Goal: Find specific page/section: Find specific page/section

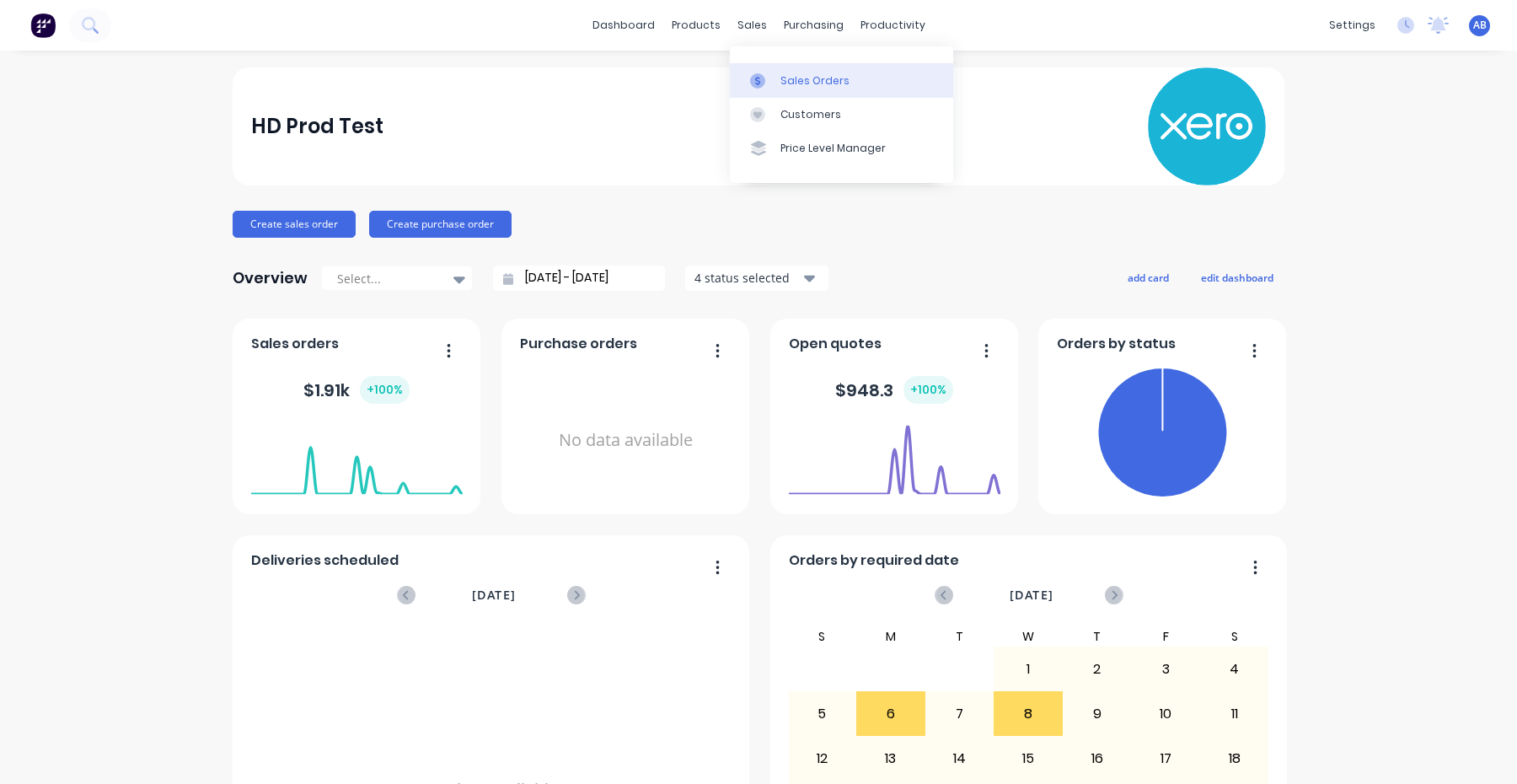
click at [779, 75] on link "Sales Orders" at bounding box center [841, 79] width 223 height 34
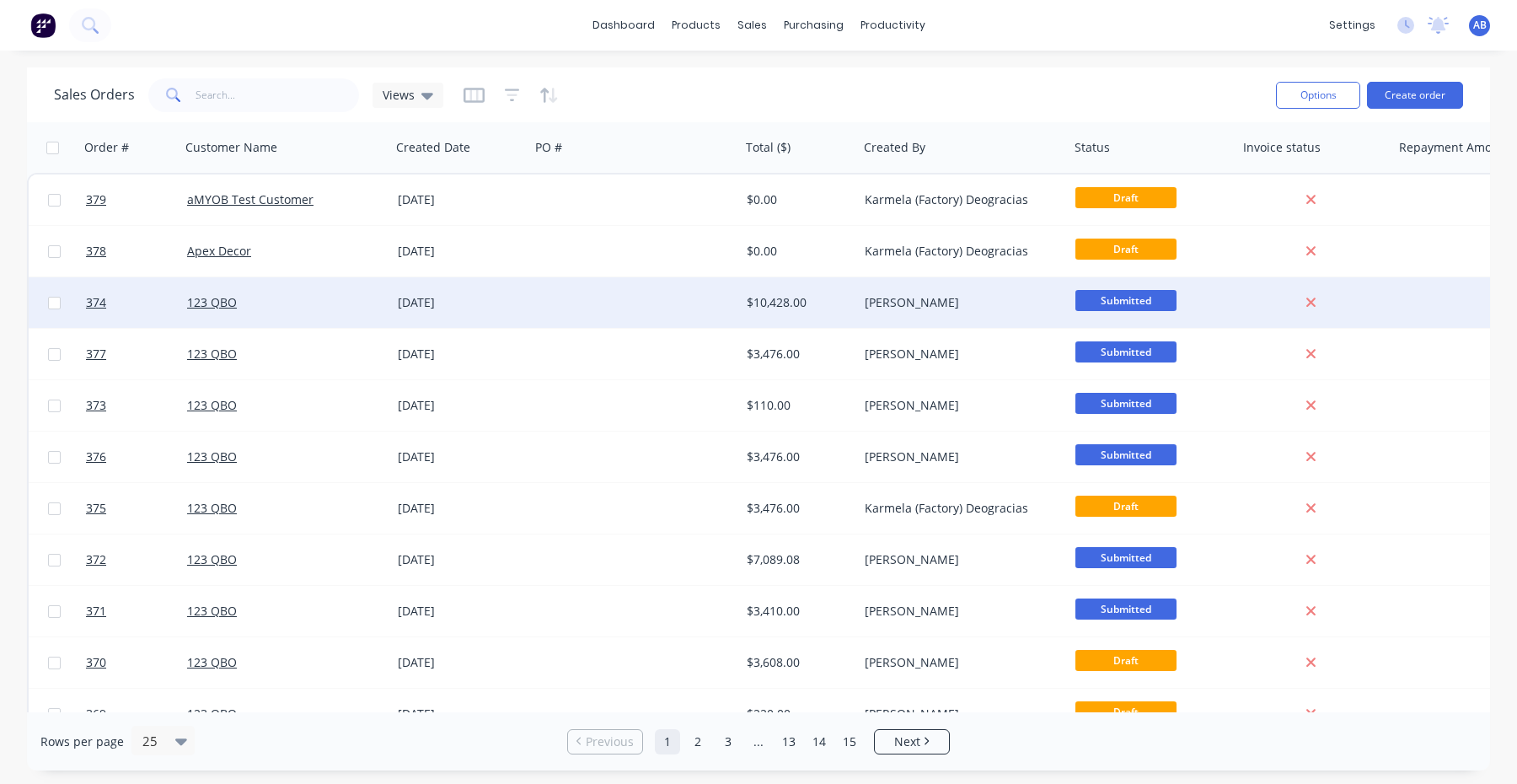
click at [224, 291] on div "123 QBO" at bounding box center [286, 303] width 211 height 50
click at [106, 305] on link "374" at bounding box center [136, 303] width 102 height 50
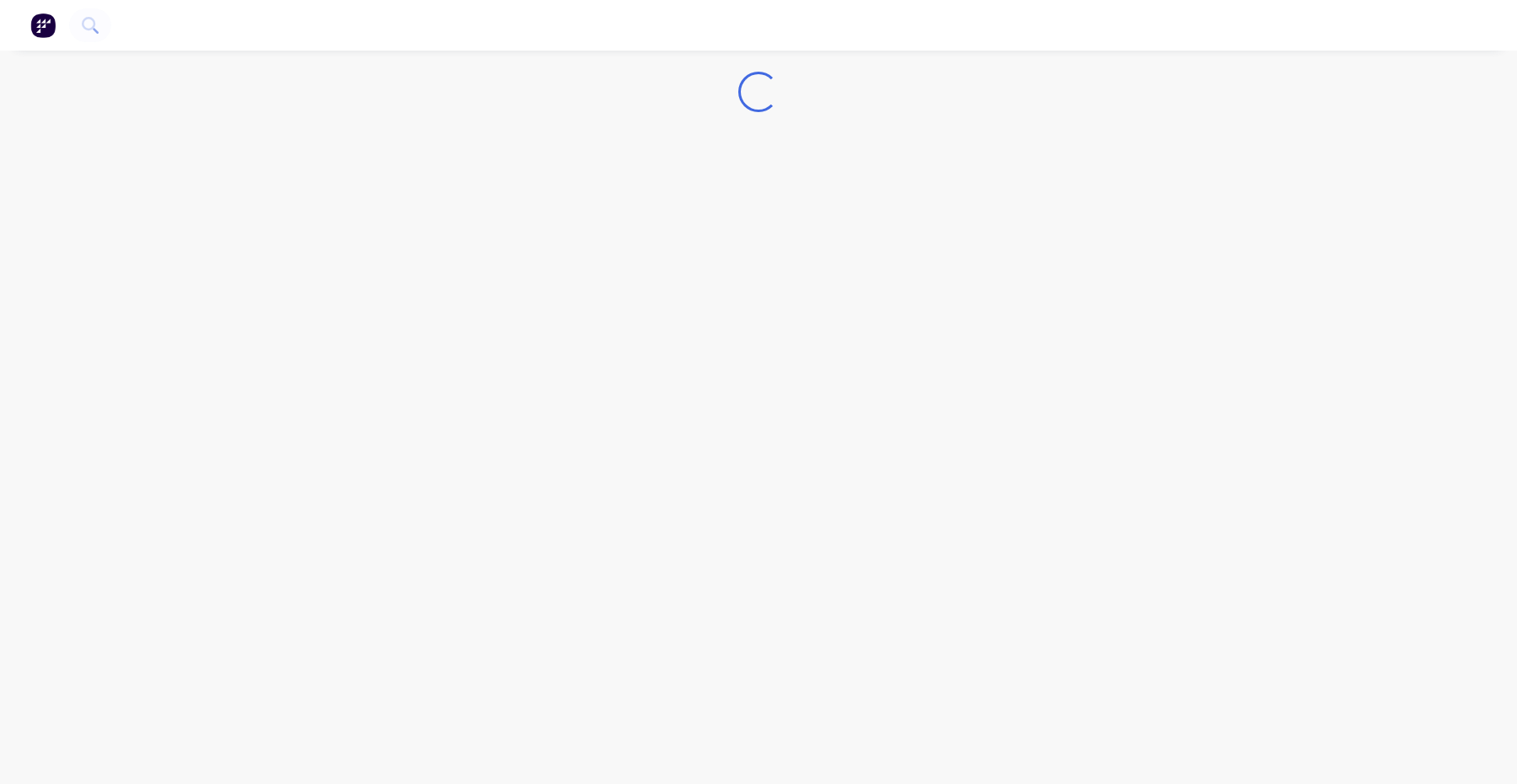
select select "GB"
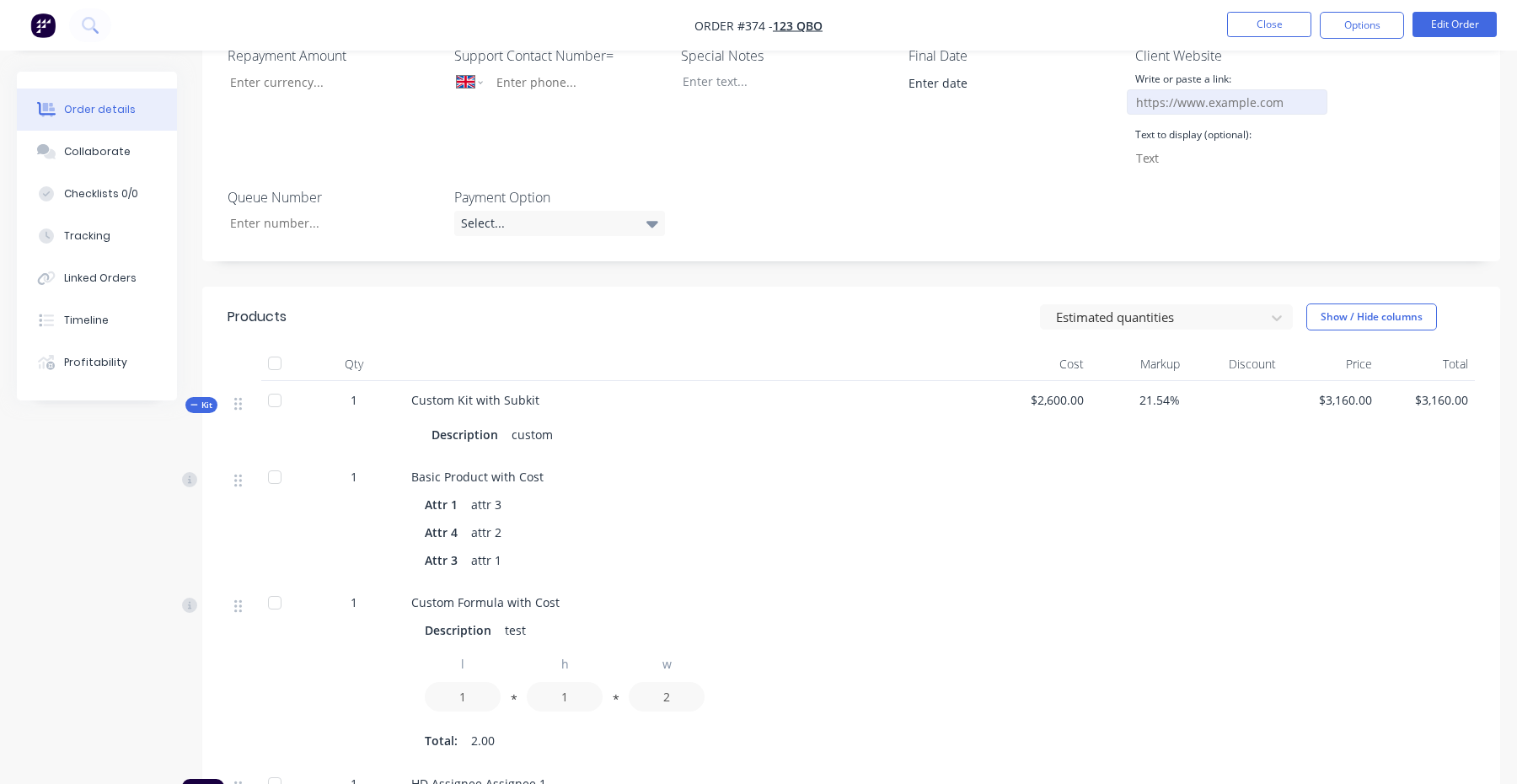
scroll to position [388, 0]
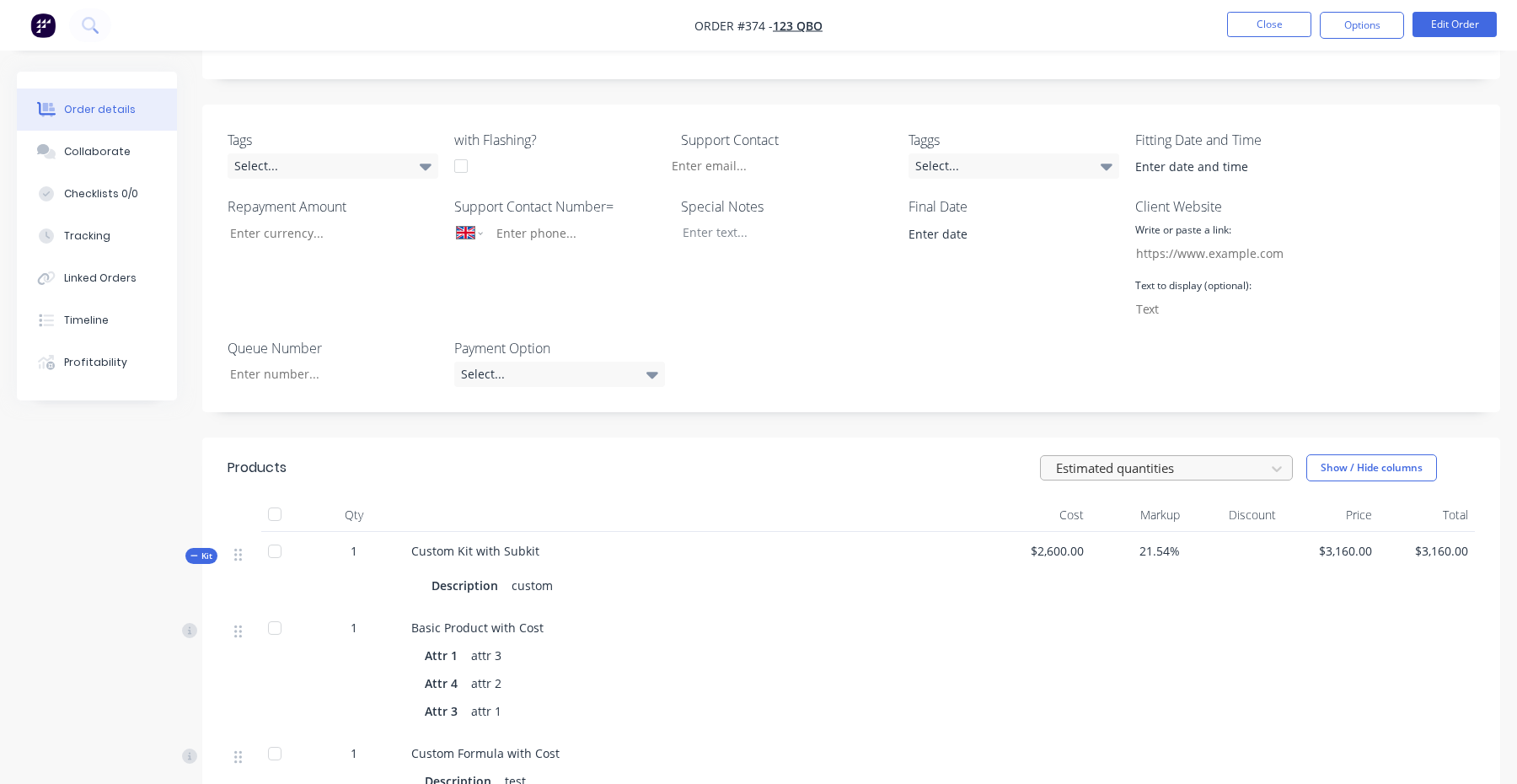
click at [1097, 457] on div at bounding box center [1155, 468] width 202 height 21
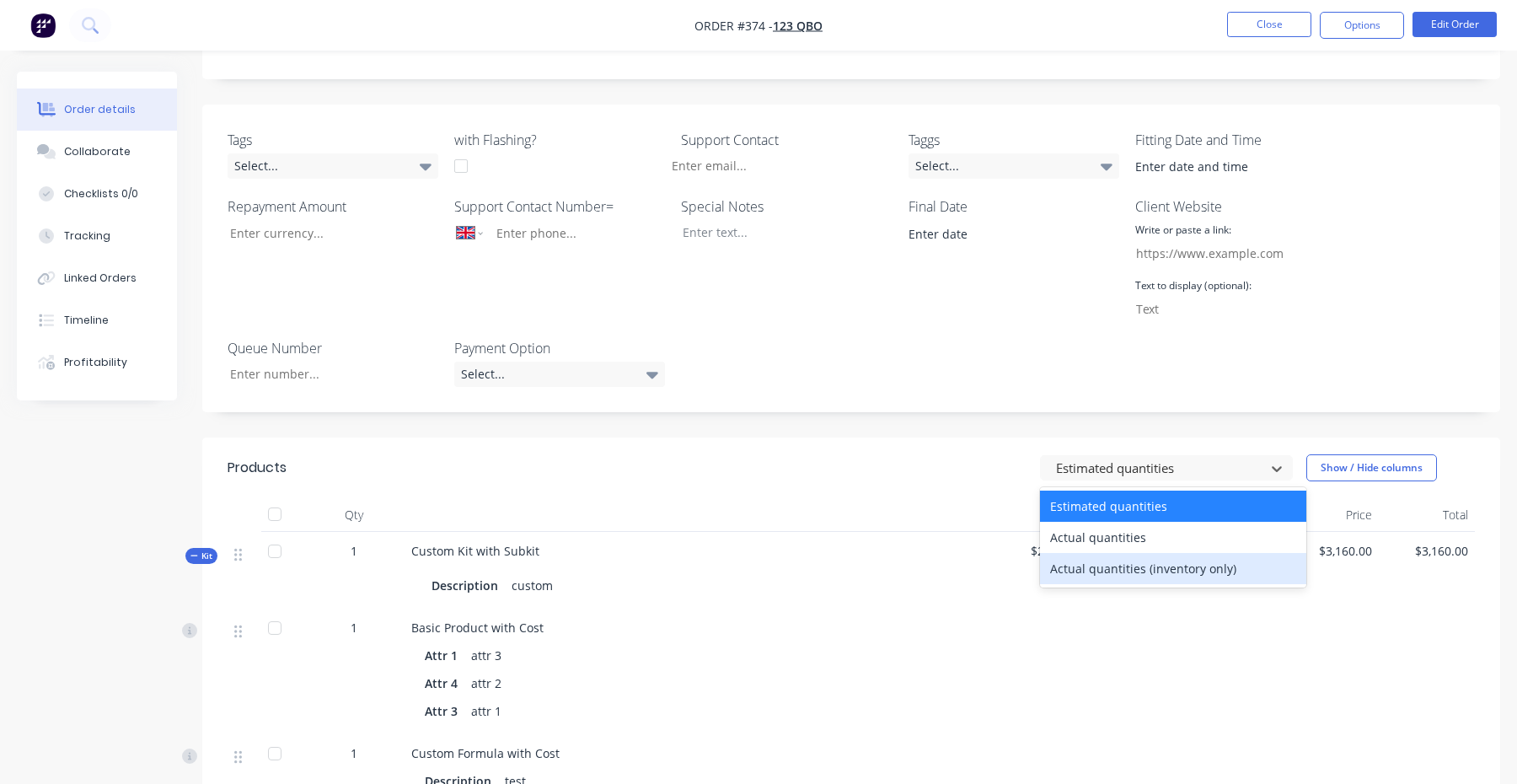
click at [1090, 553] on div "Actual quantities (inventory only)" at bounding box center [1173, 568] width 266 height 31
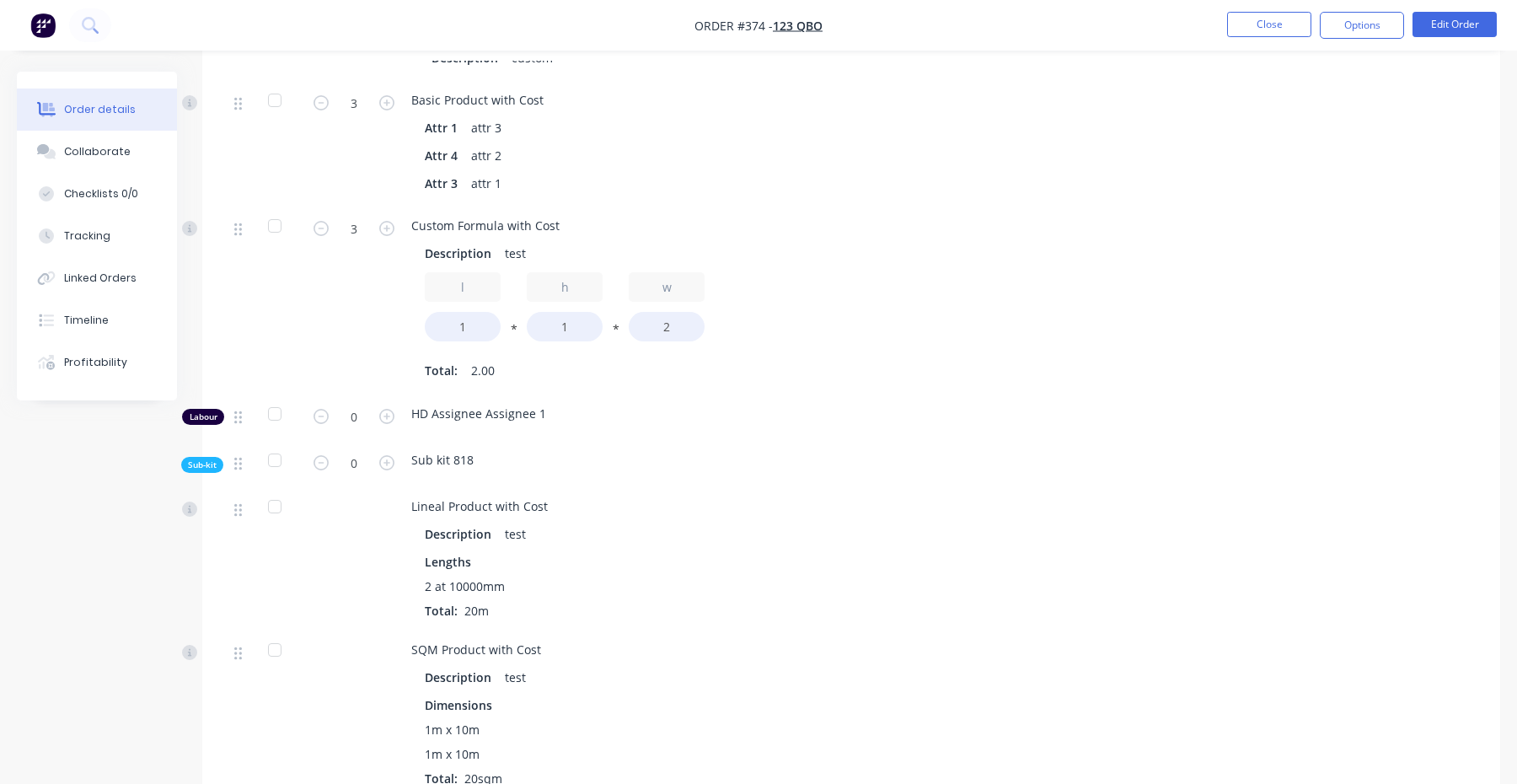
scroll to position [1894, 0]
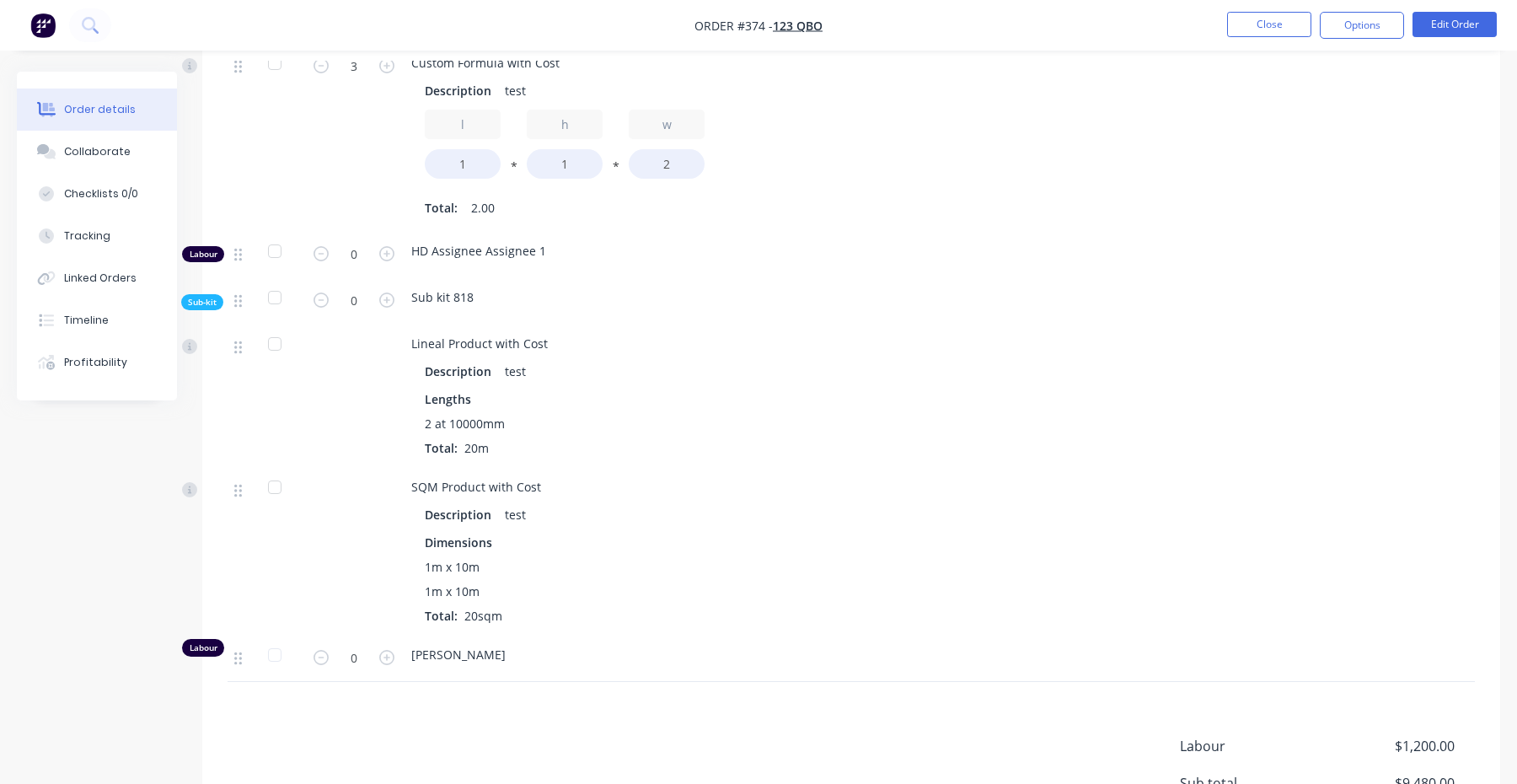
click at [198, 296] on span "Sub-kit" at bounding box center [202, 302] width 29 height 13
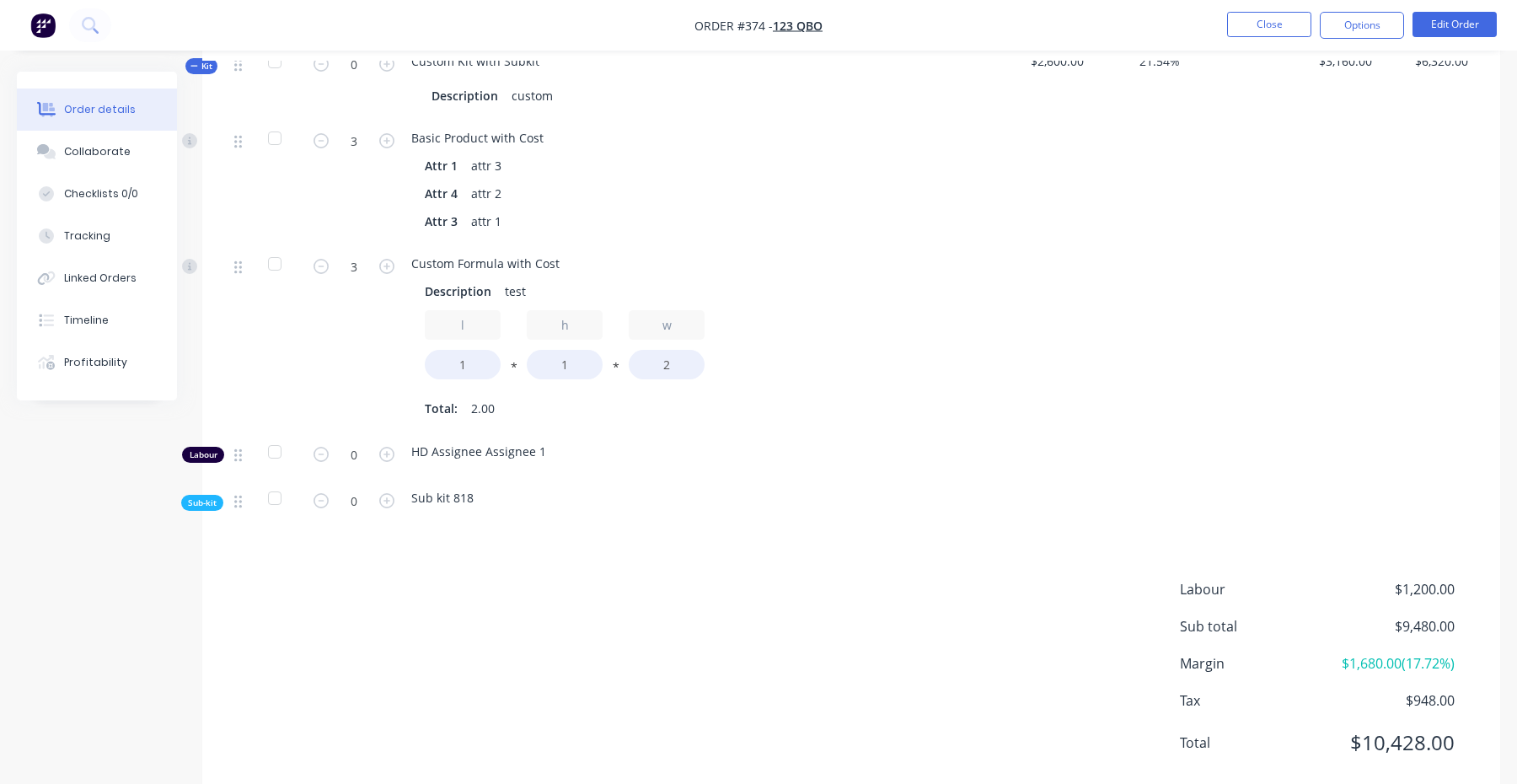
click at [213, 496] on span "Sub-kit" at bounding box center [202, 502] width 29 height 13
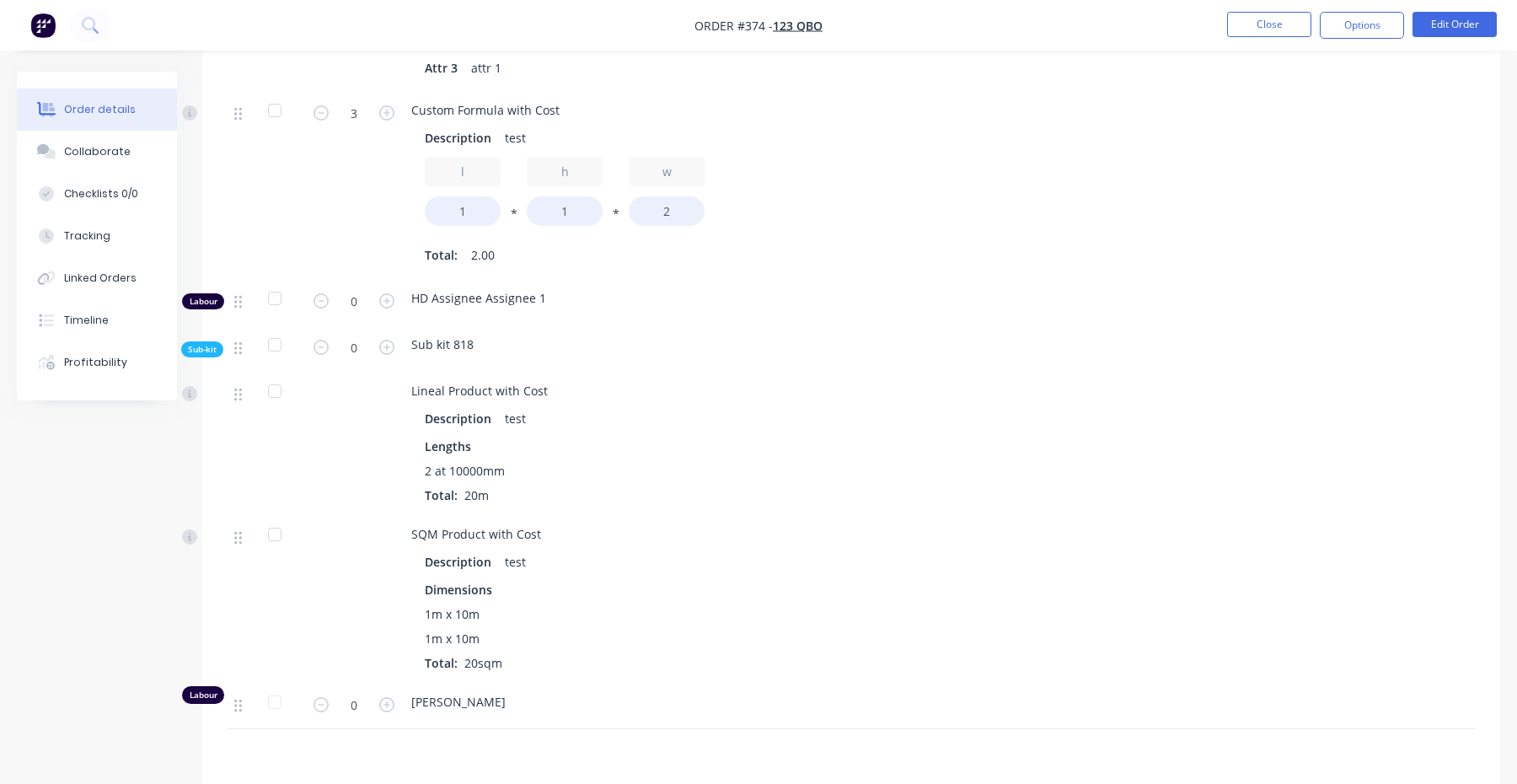
scroll to position [1969, 0]
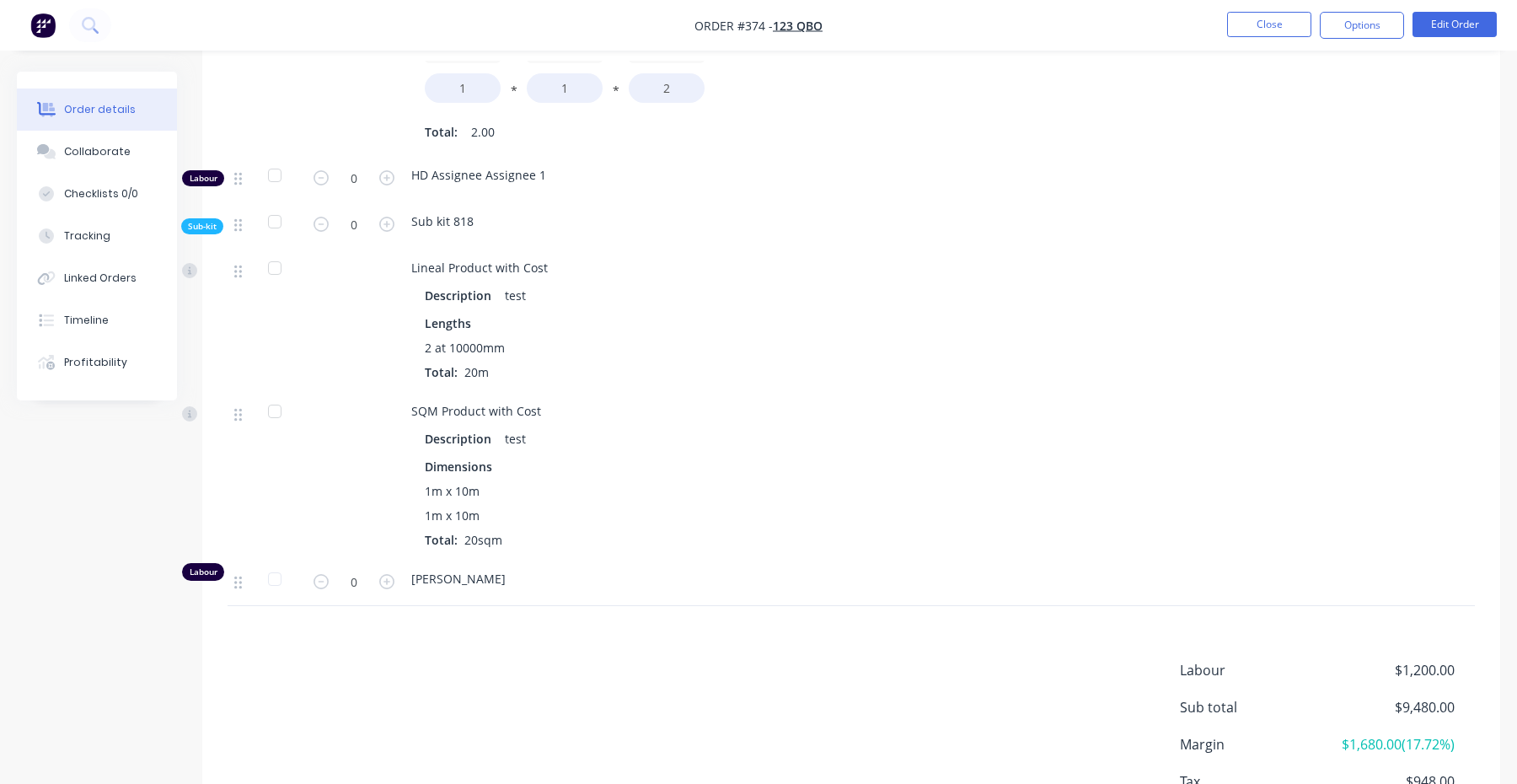
click at [389, 568] on form "0" at bounding box center [354, 581] width 88 height 25
click at [212, 220] on span "Sub-kit" at bounding box center [202, 226] width 29 height 13
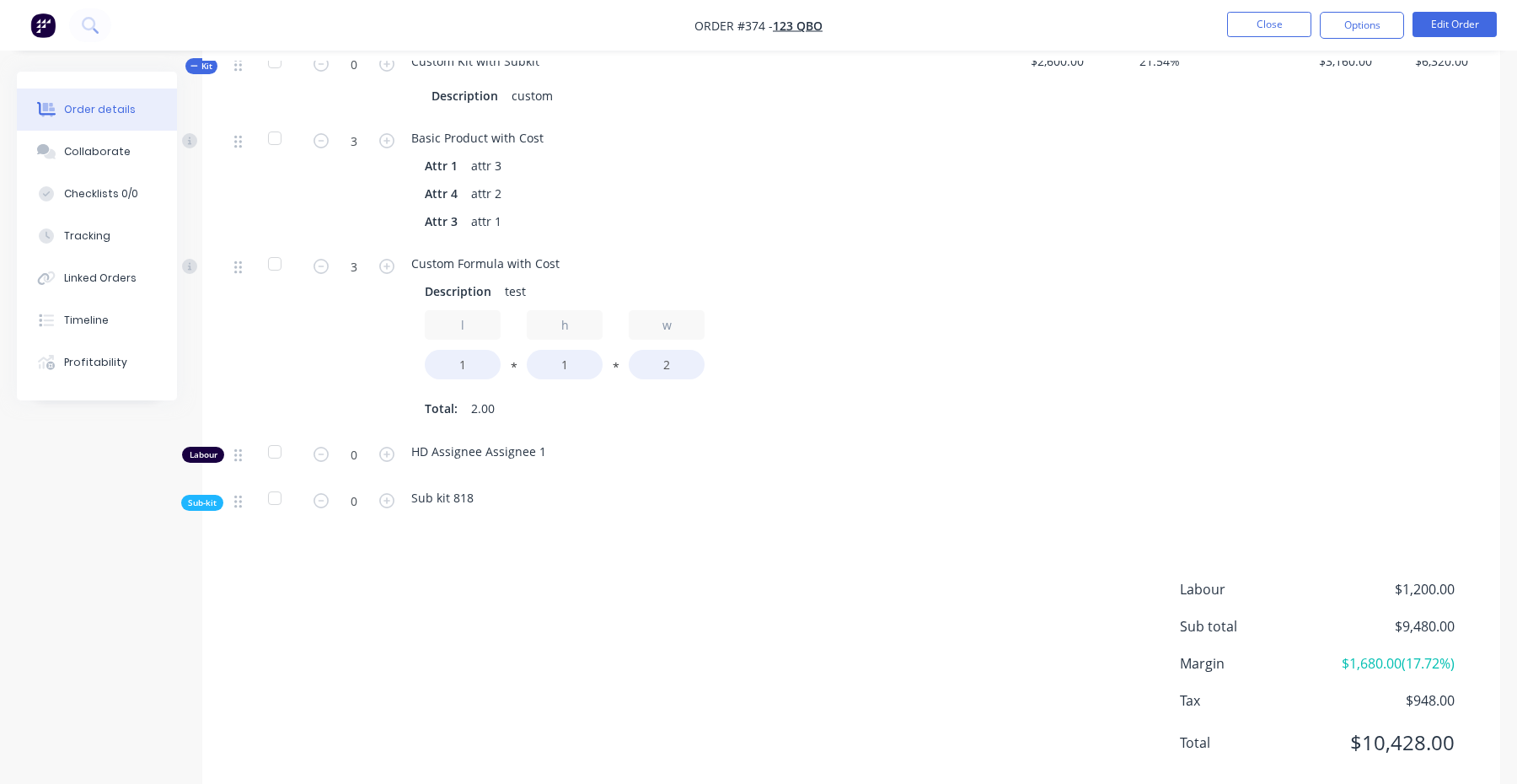
click at [205, 496] on span "Sub-kit" at bounding box center [202, 502] width 29 height 13
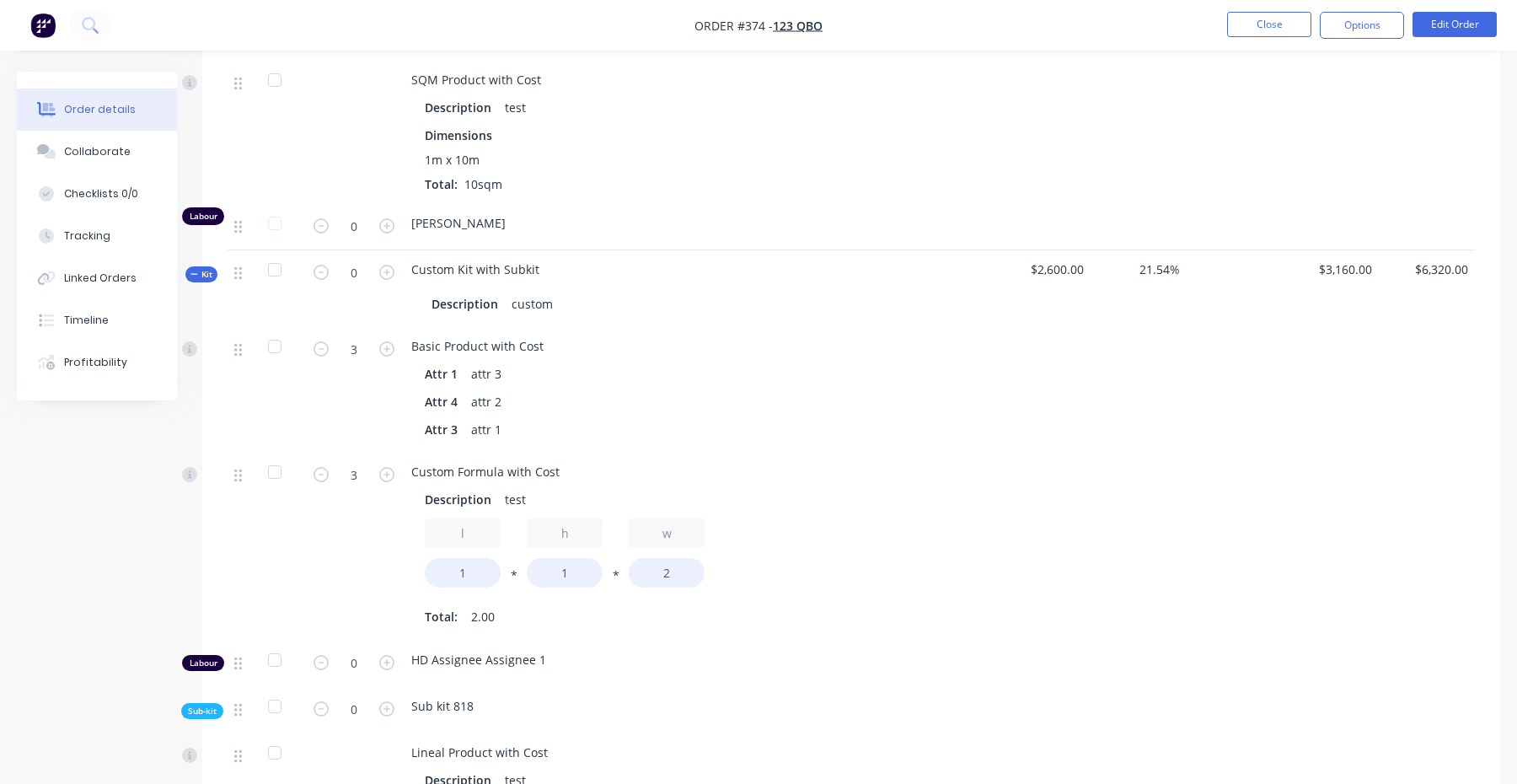
scroll to position [1410, 0]
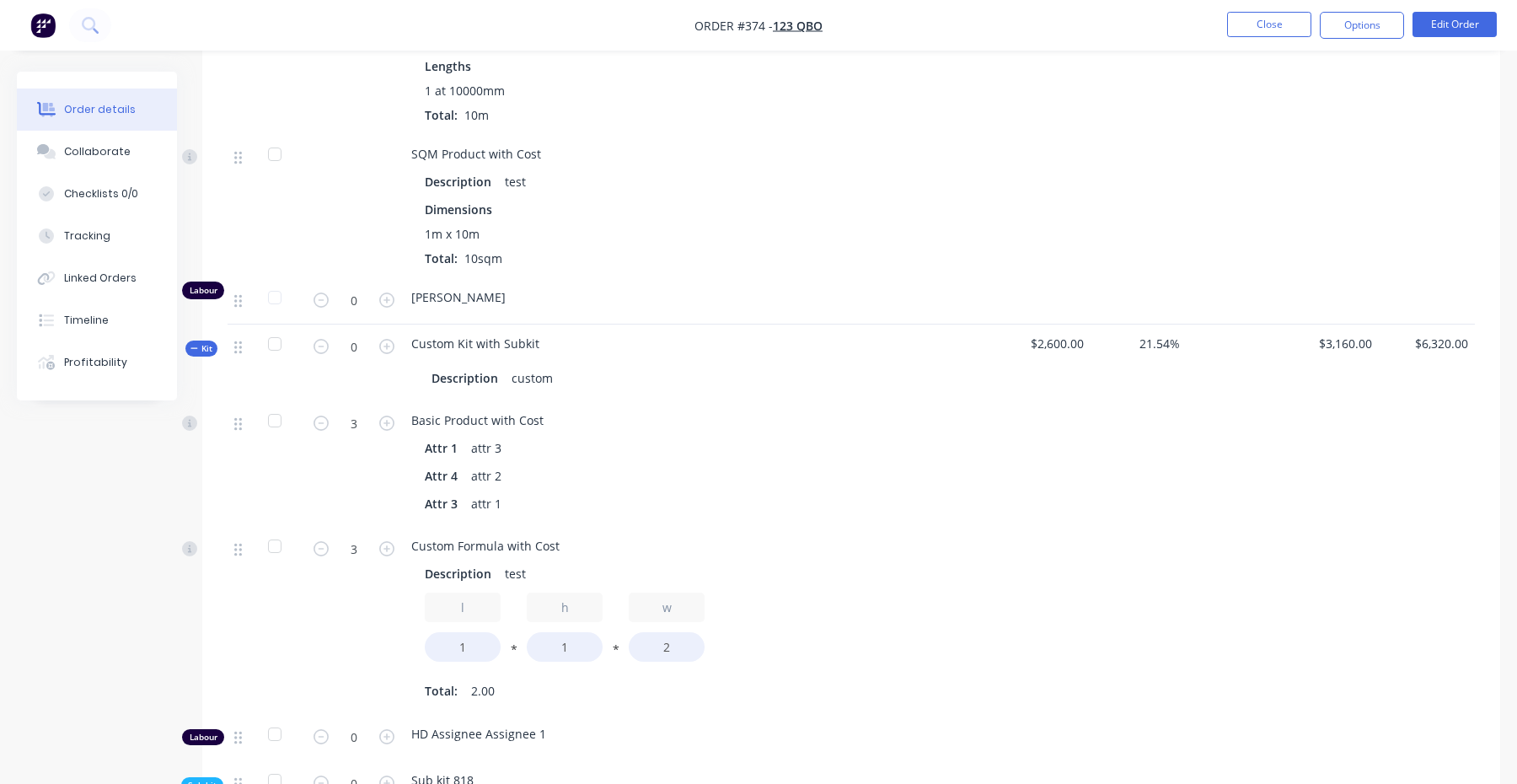
click at [202, 342] on span "Kit" at bounding box center [201, 348] width 22 height 13
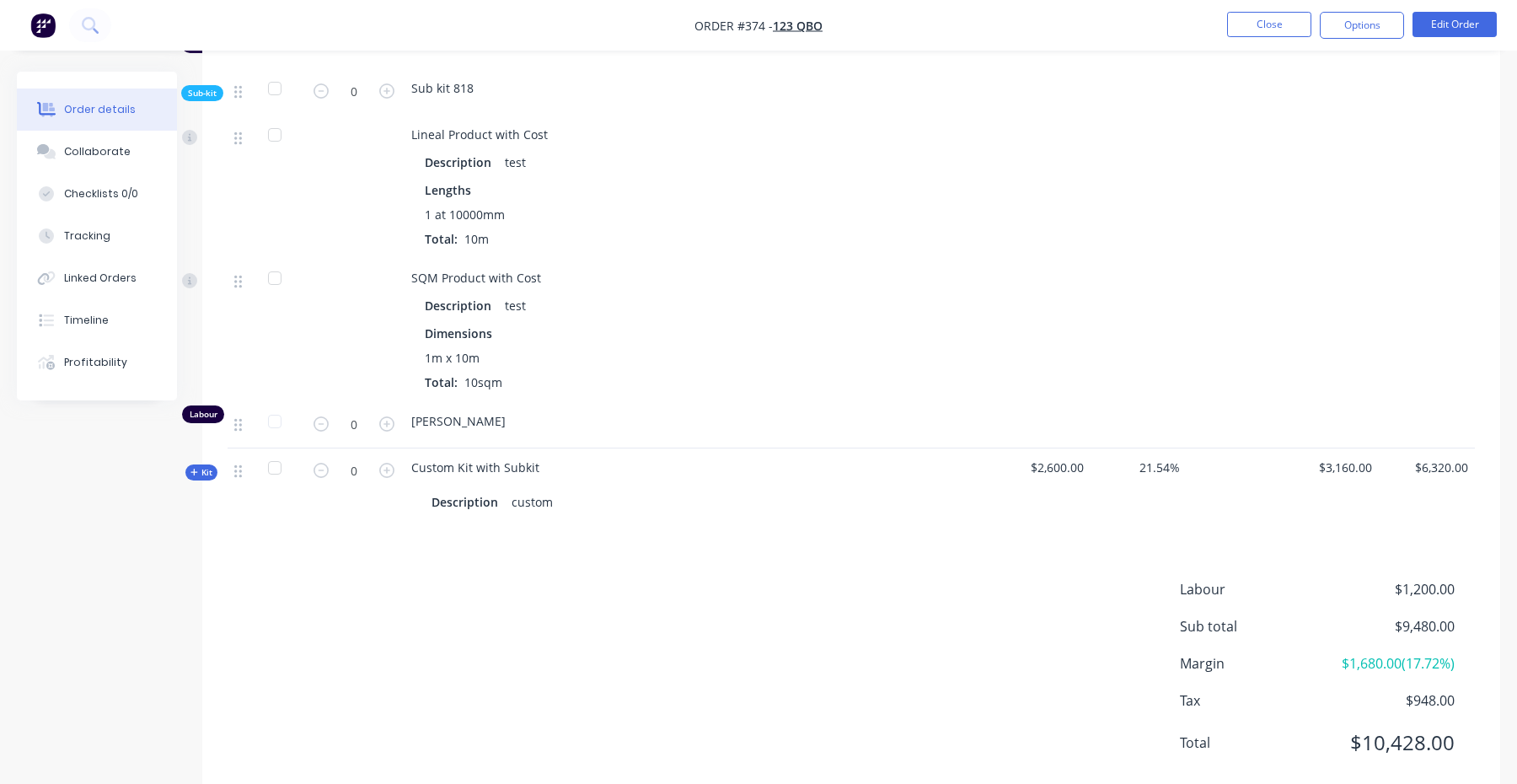
click at [197, 464] on button "Kit" at bounding box center [201, 472] width 32 height 16
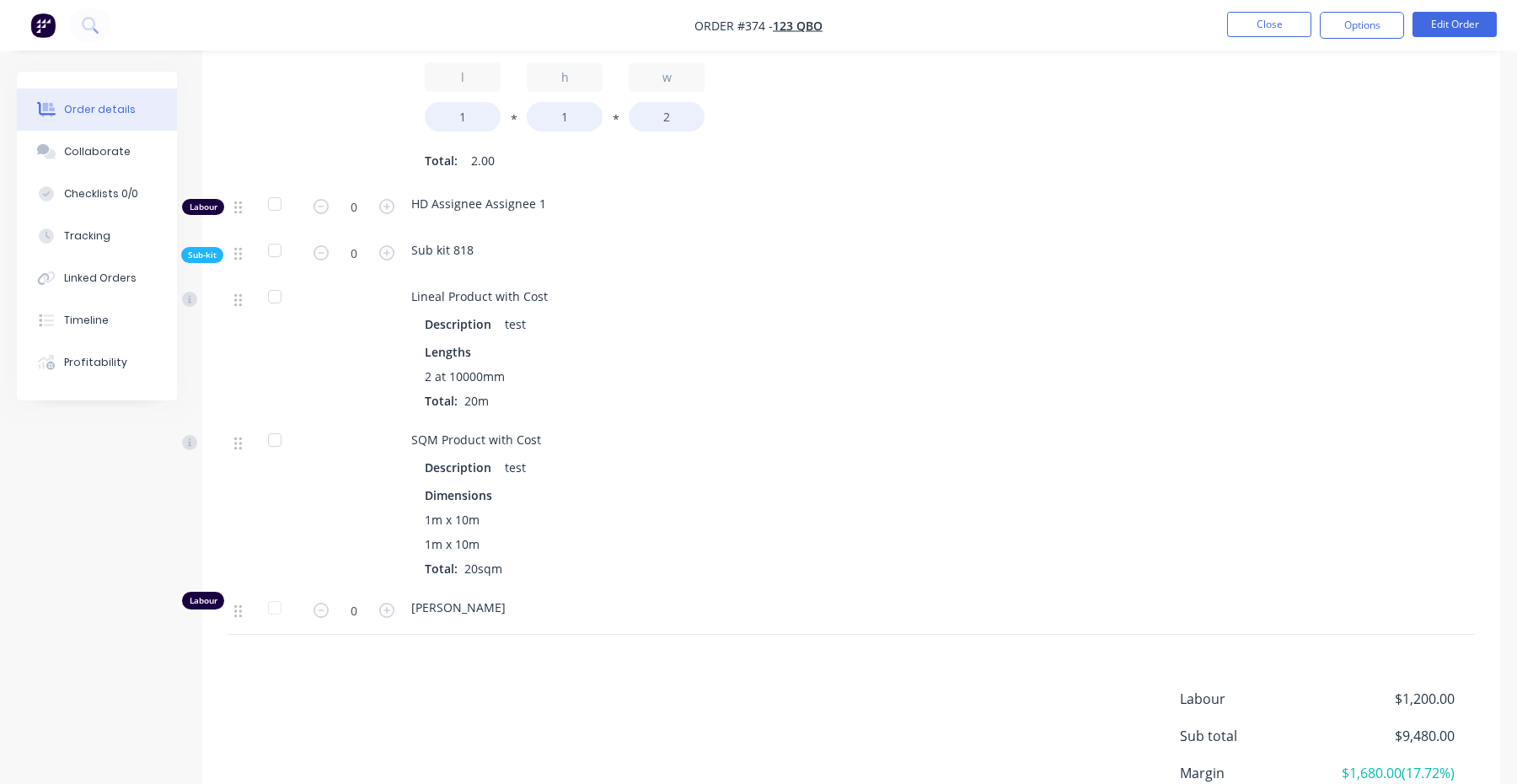
scroll to position [2001, 0]
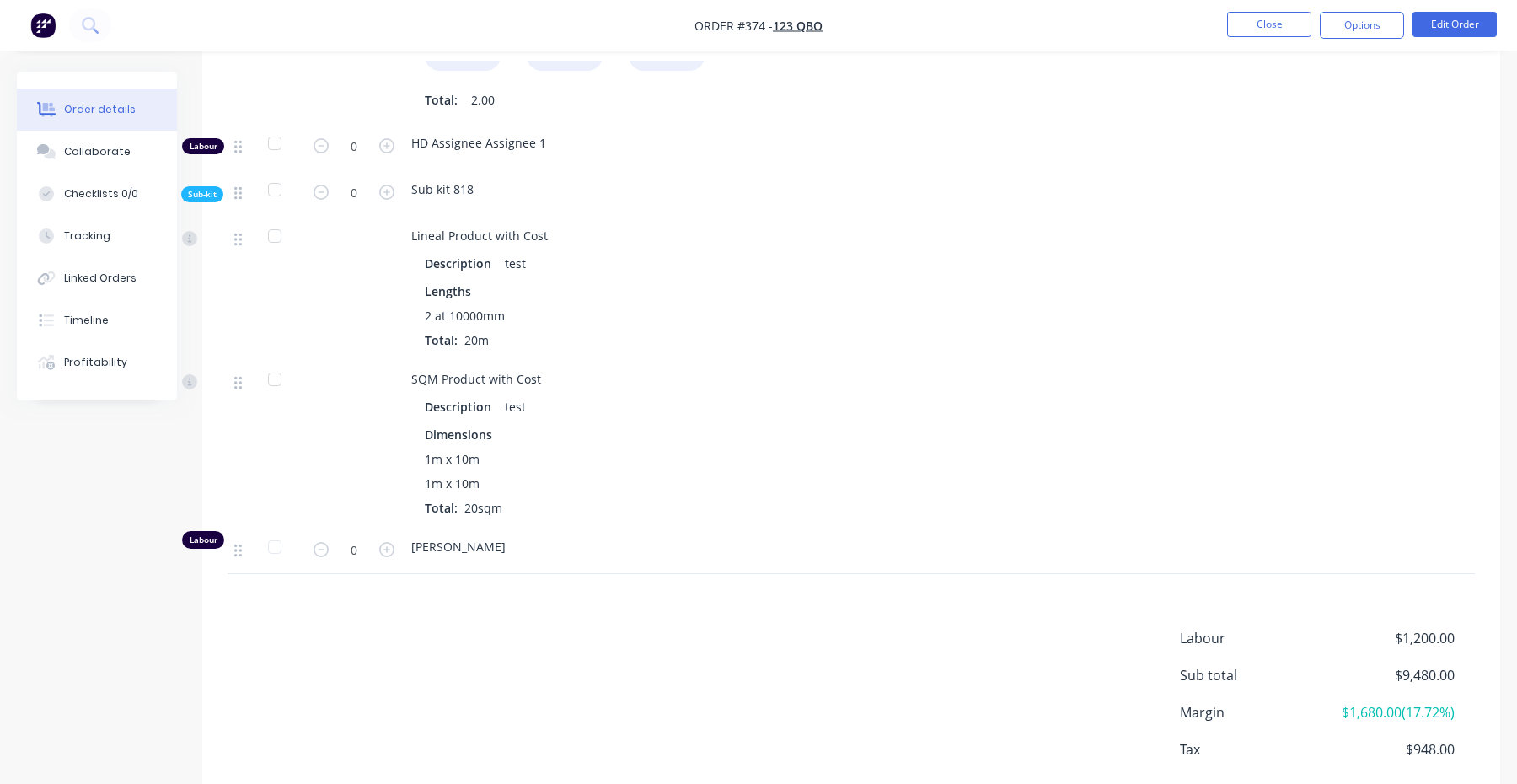
click at [211, 531] on div "Labour" at bounding box center [203, 539] width 43 height 17
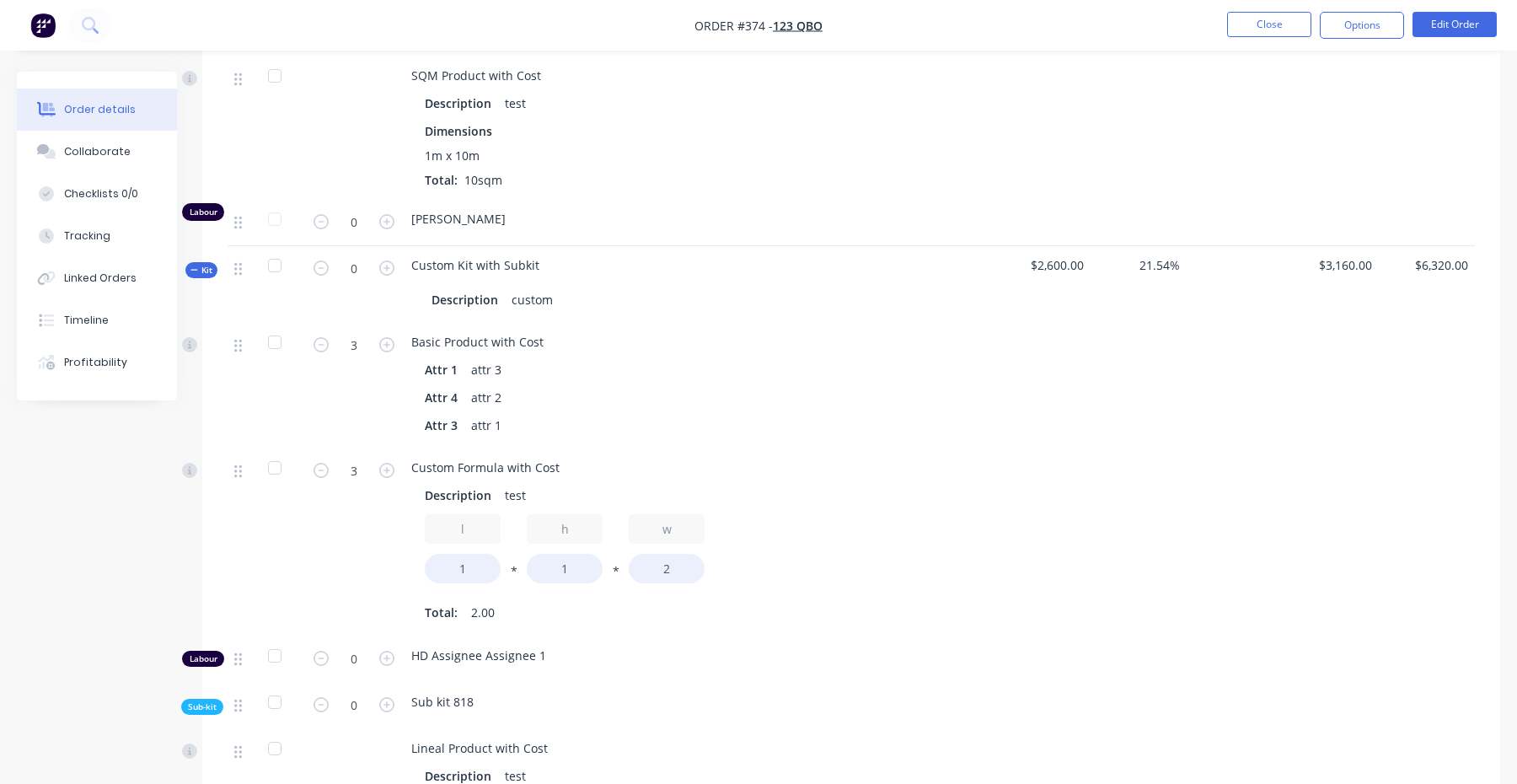
scroll to position [1487, 0]
drag, startPoint x: 412, startPoint y: 221, endPoint x: 575, endPoint y: 222, distance: 163.0
click at [575, 248] on div "Custom Kit with Subkit Description custom" at bounding box center [699, 286] width 590 height 76
copy span "Custom Kit with Subkit"
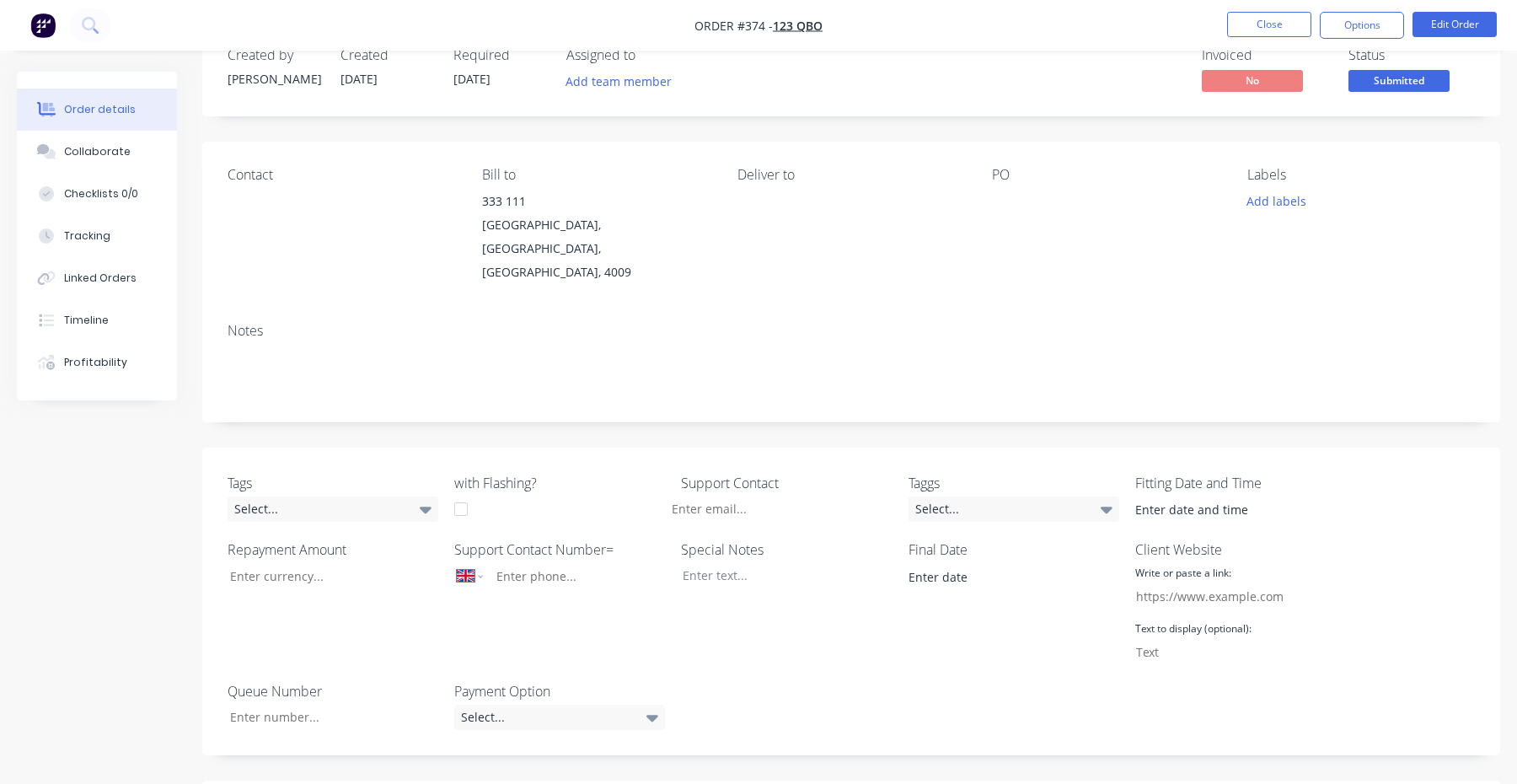
scroll to position [0, 0]
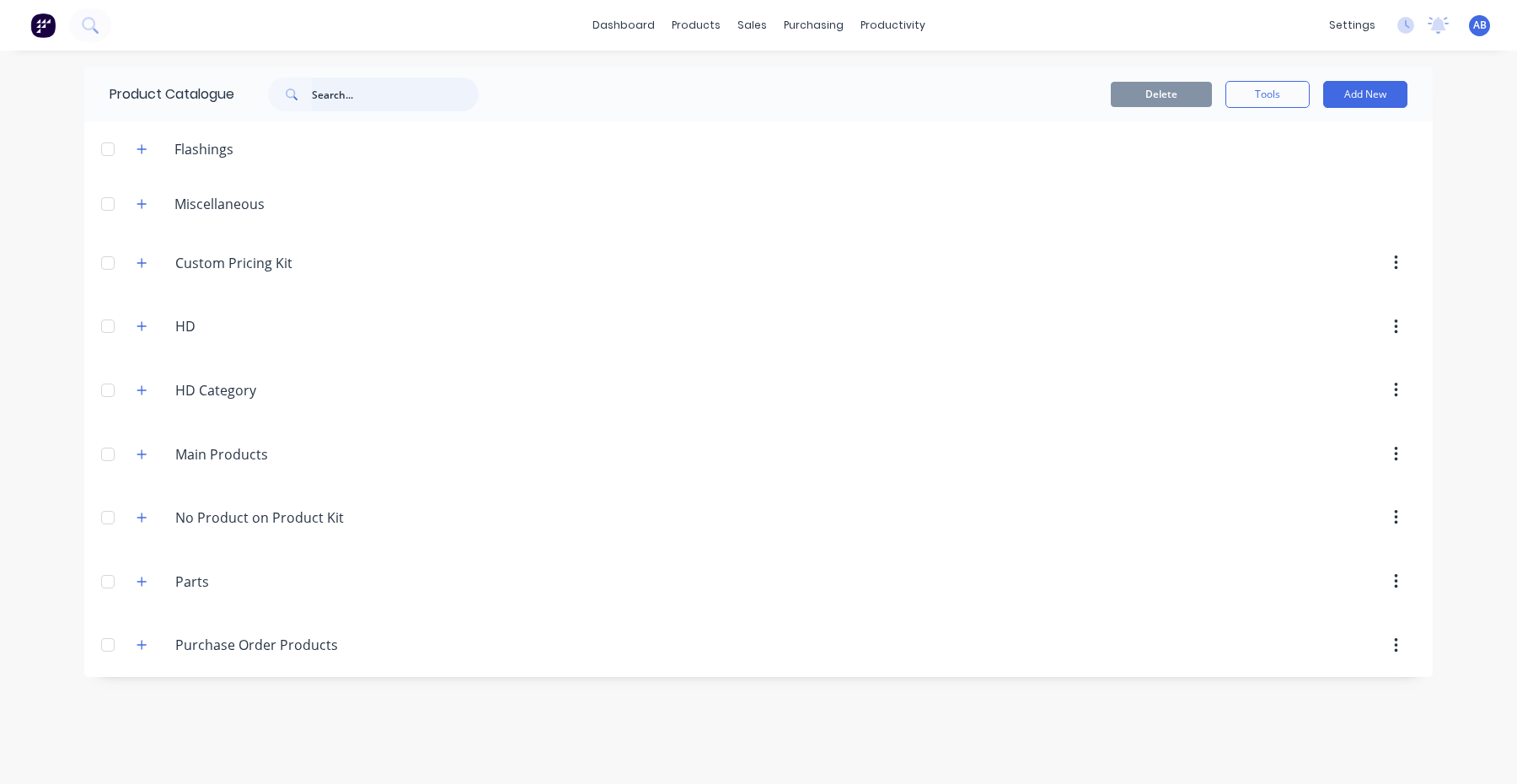
click at [342, 106] on input "text" at bounding box center [395, 94] width 167 height 34
paste input "Custom Kit with Subkit"
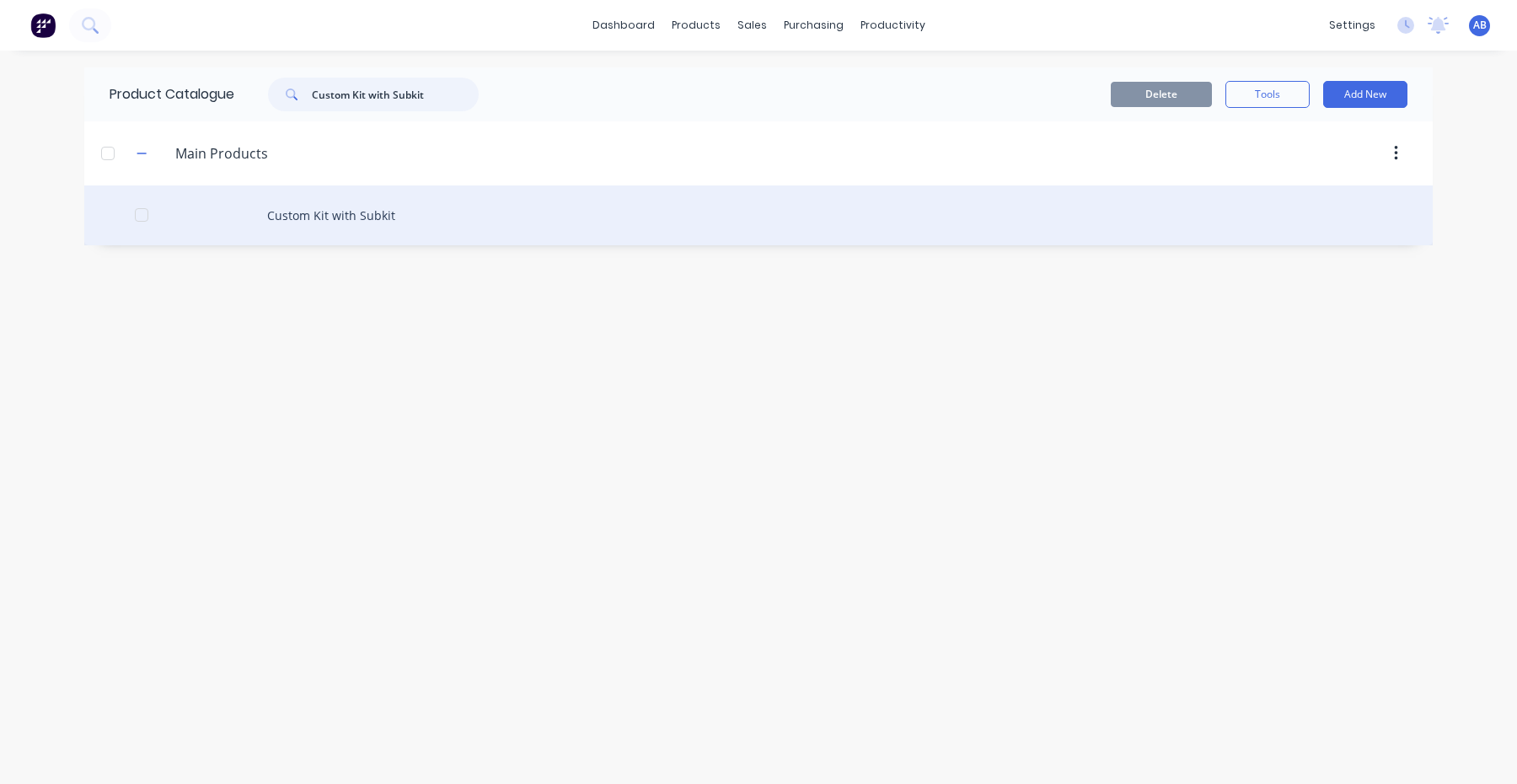
type input "Custom Kit with Subkit"
click at [309, 230] on div "Custom Kit with Subkit" at bounding box center [758, 216] width 1349 height 60
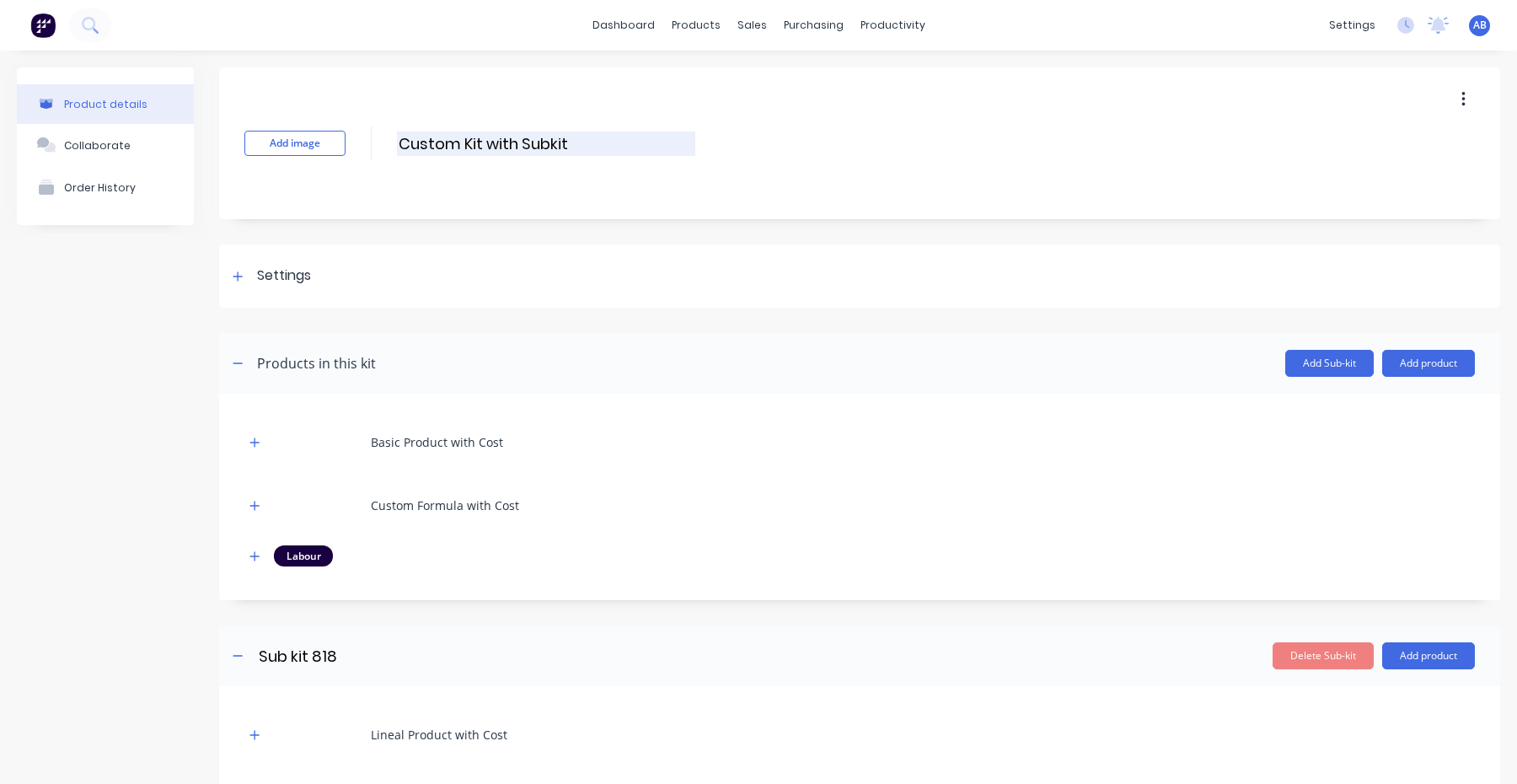
click at [489, 134] on input "Custom Kit with Subkit" at bounding box center [546, 143] width 299 height 24
click at [240, 283] on div at bounding box center [238, 276] width 21 height 21
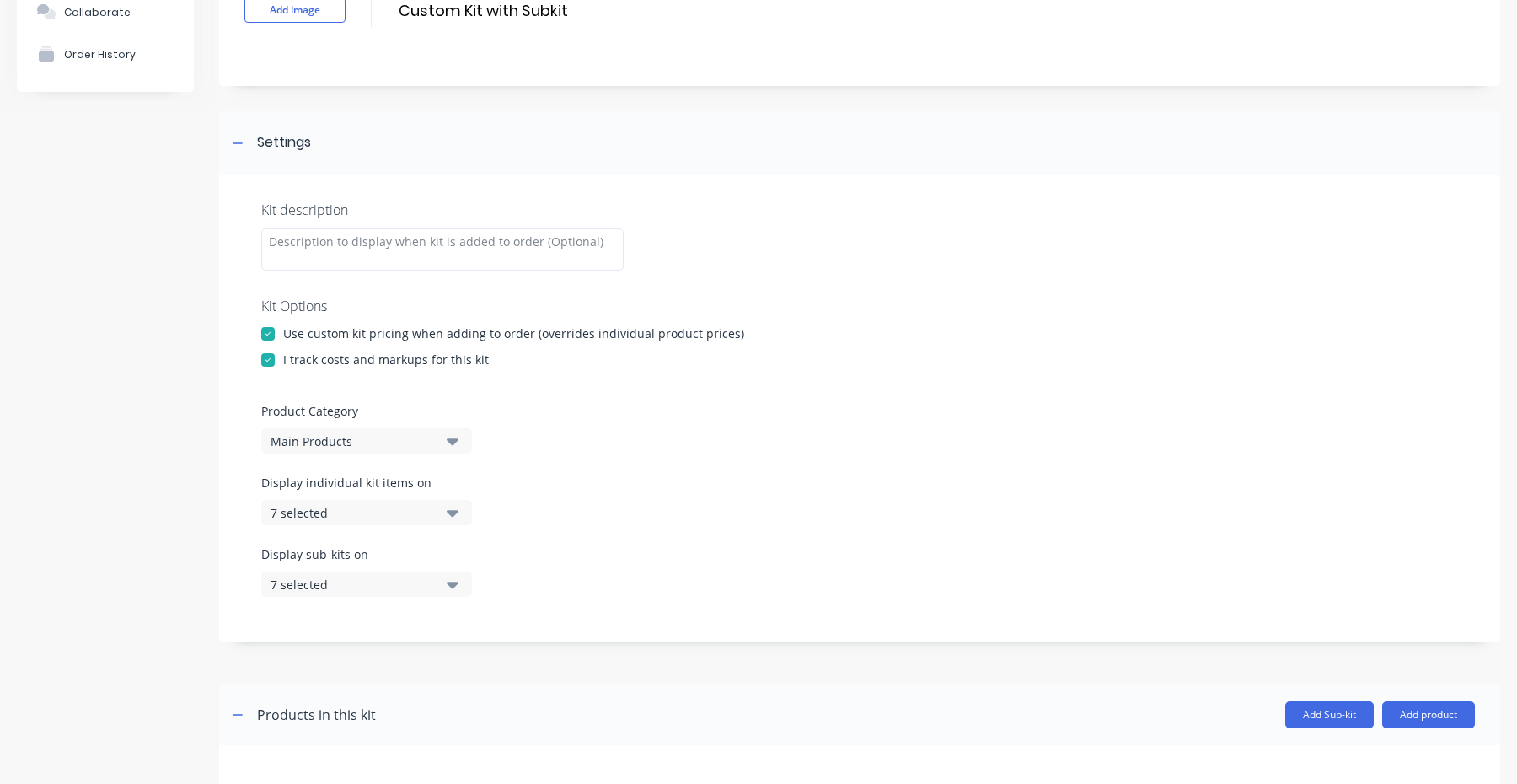
scroll to position [160, 0]
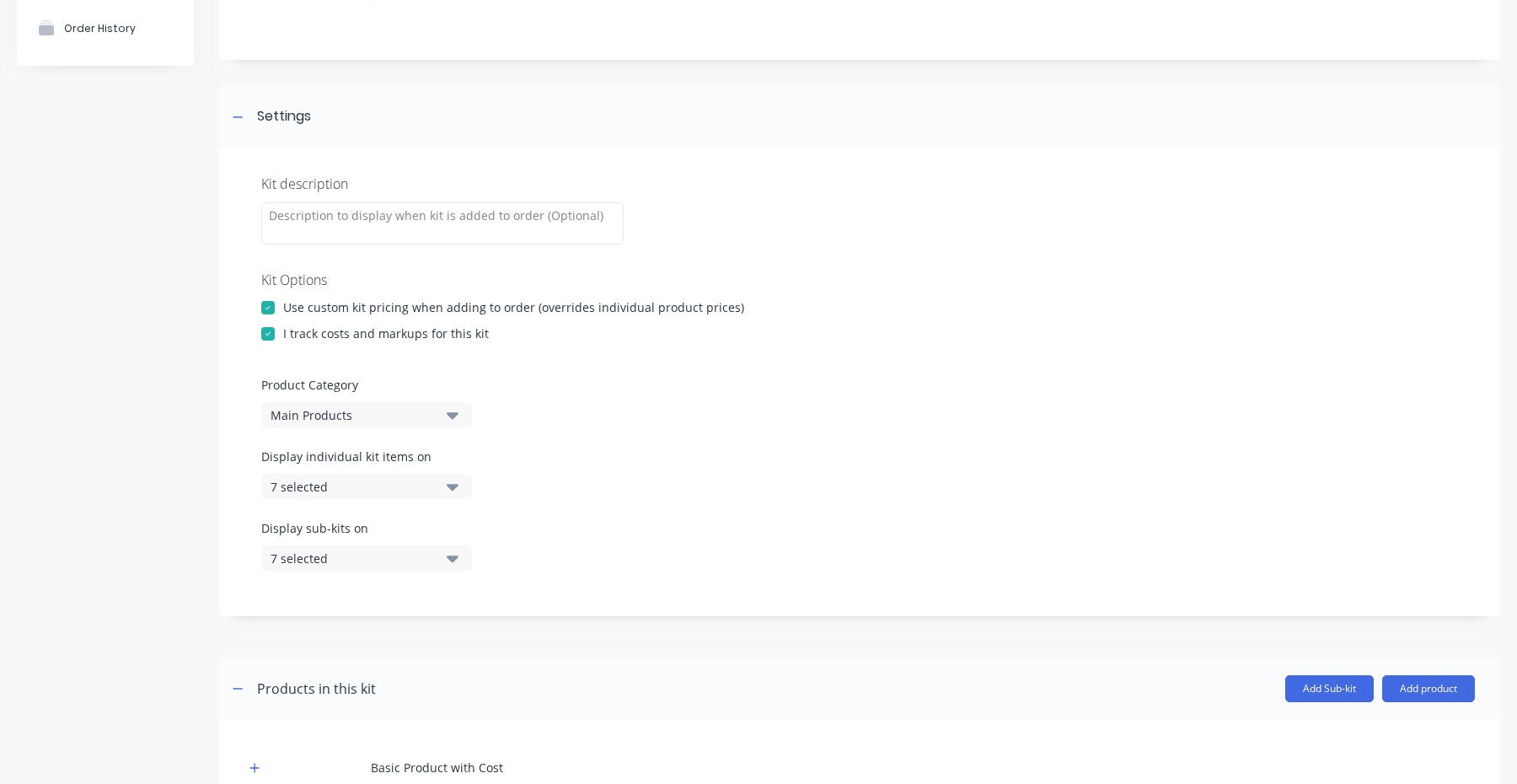
click at [415, 412] on div "Main Products" at bounding box center [352, 415] width 163 height 17
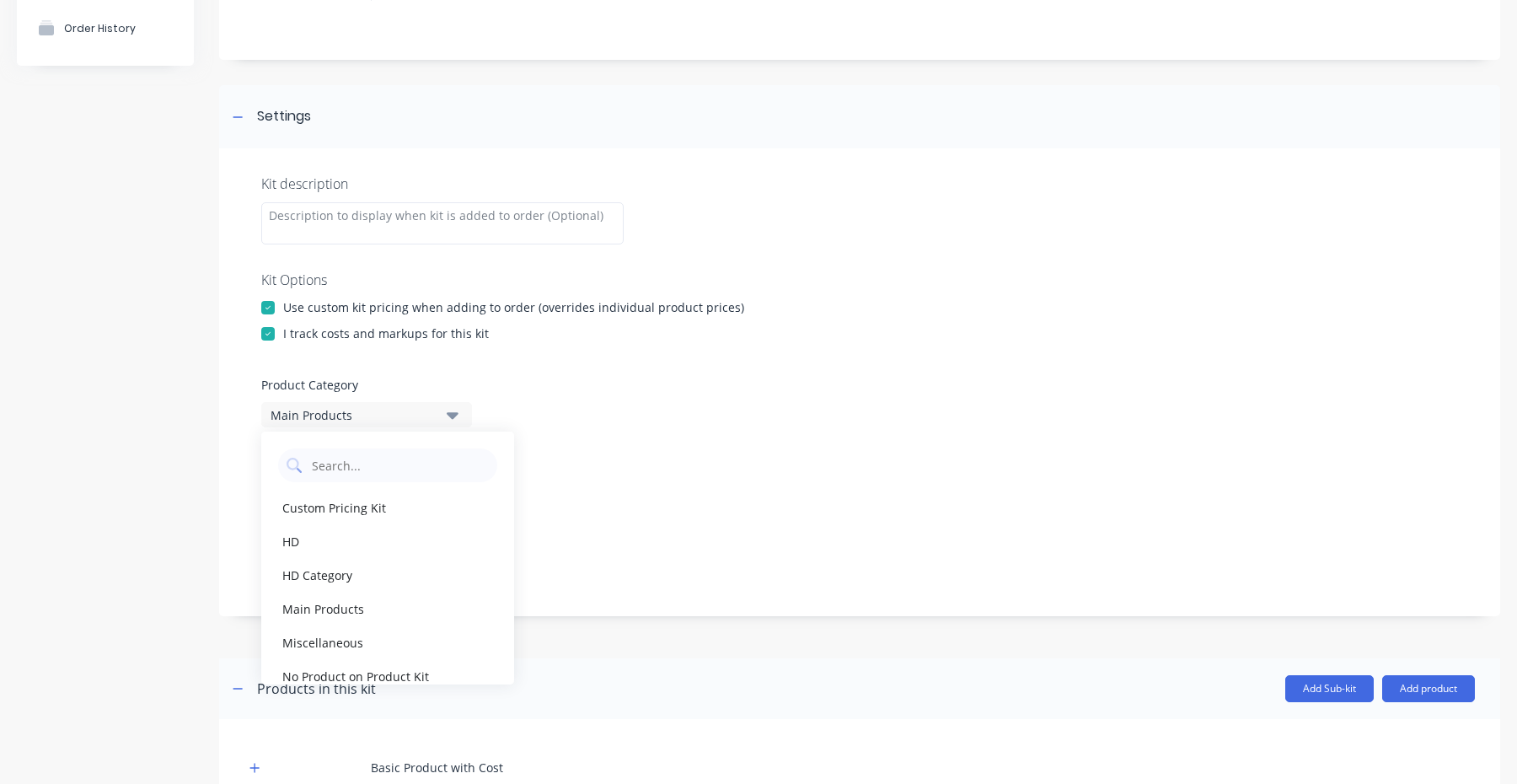
click at [414, 412] on div "Main Products" at bounding box center [352, 415] width 163 height 17
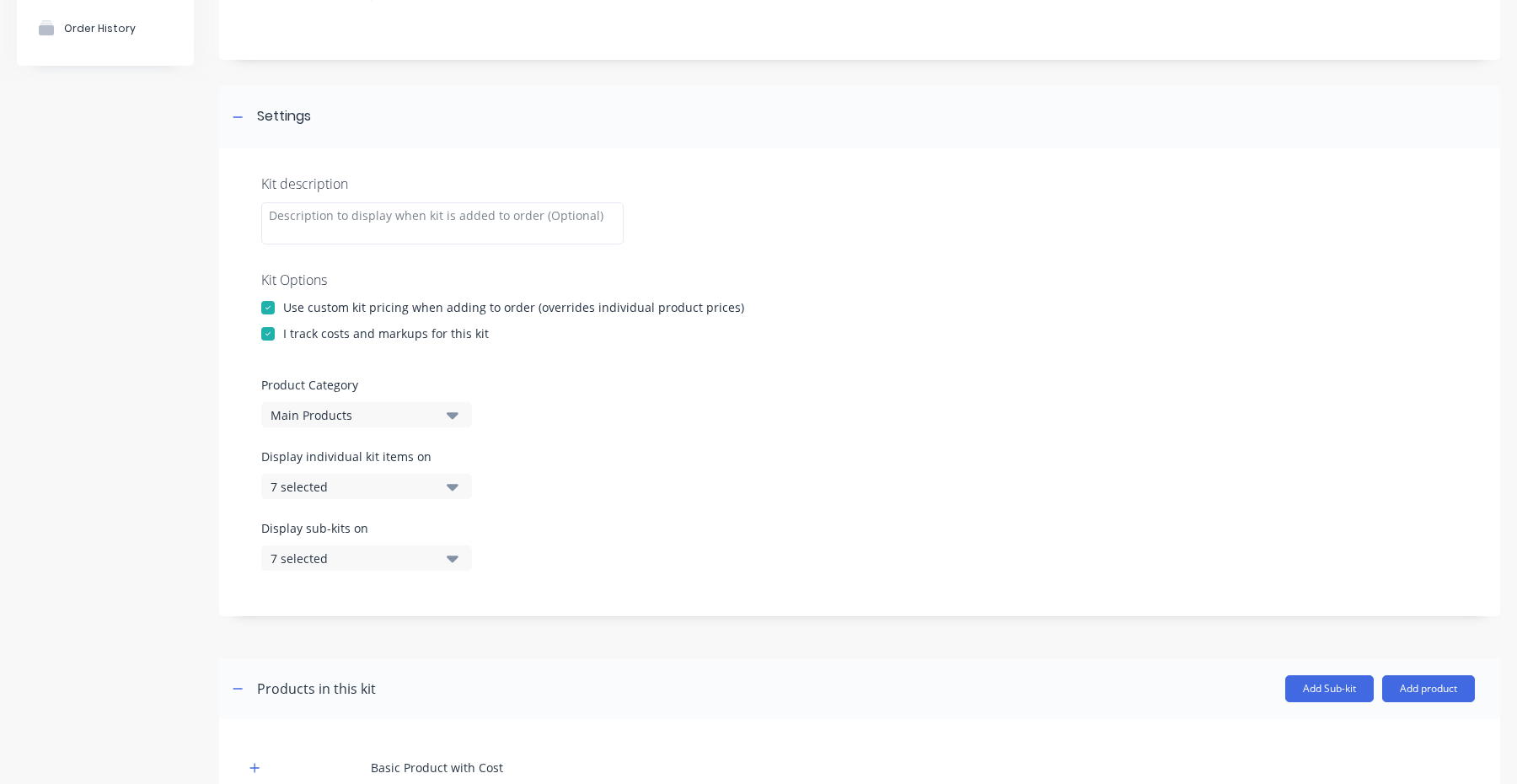
click at [385, 422] on div "Main Products" at bounding box center [352, 415] width 163 height 17
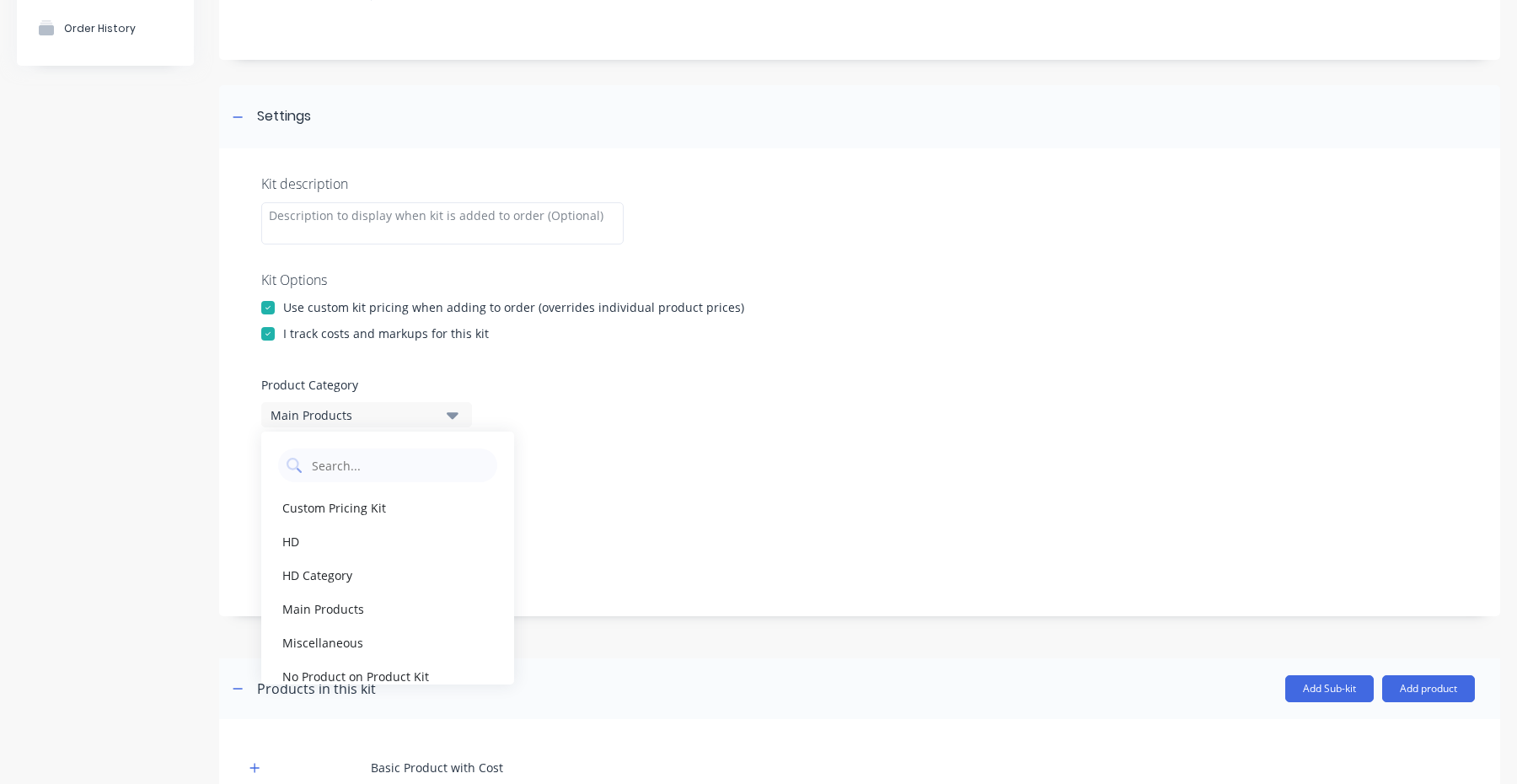
click at [732, 277] on div "Kit Options" at bounding box center [860, 279] width 1197 height 20
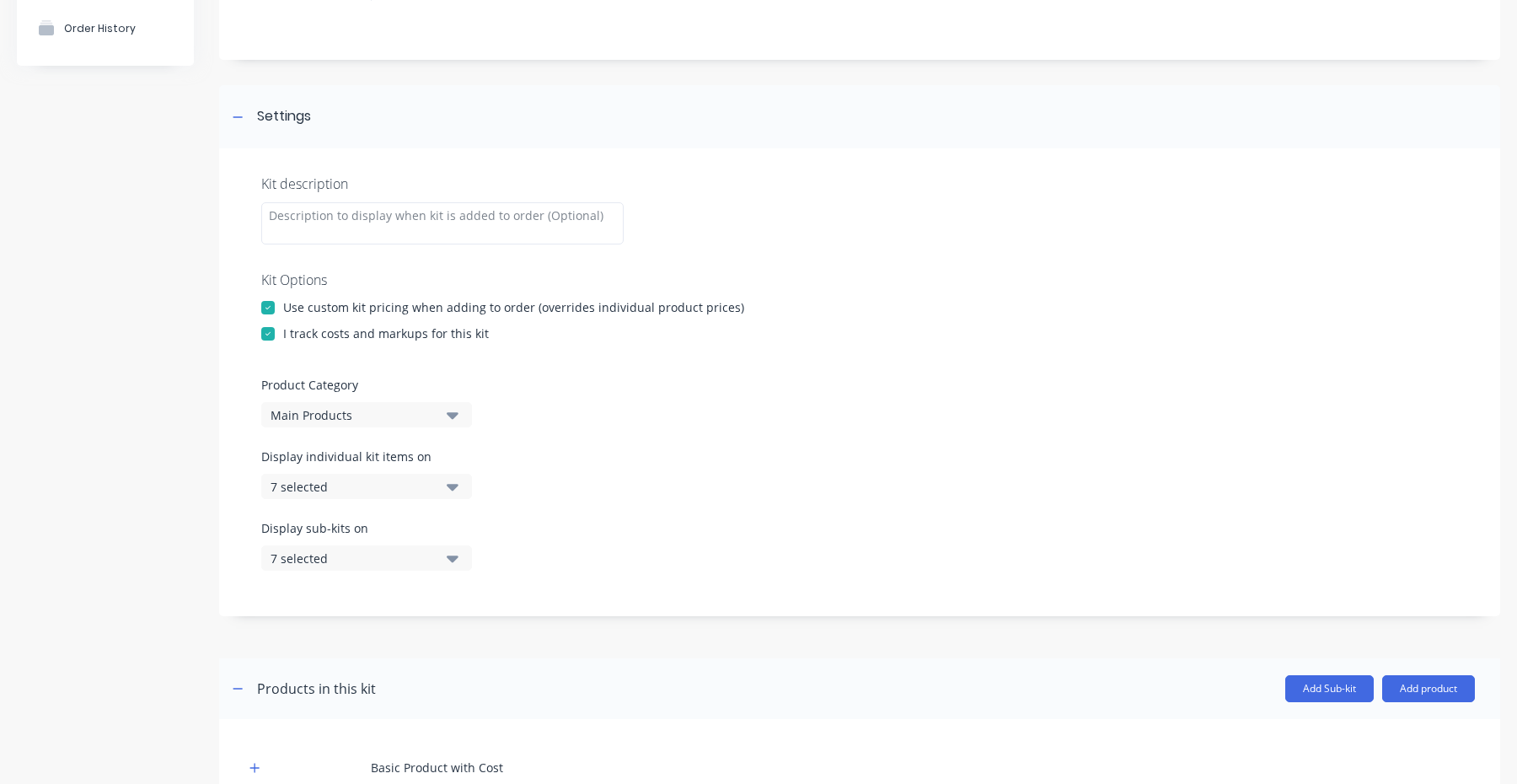
click at [390, 484] on div "7 selected" at bounding box center [352, 486] width 163 height 17
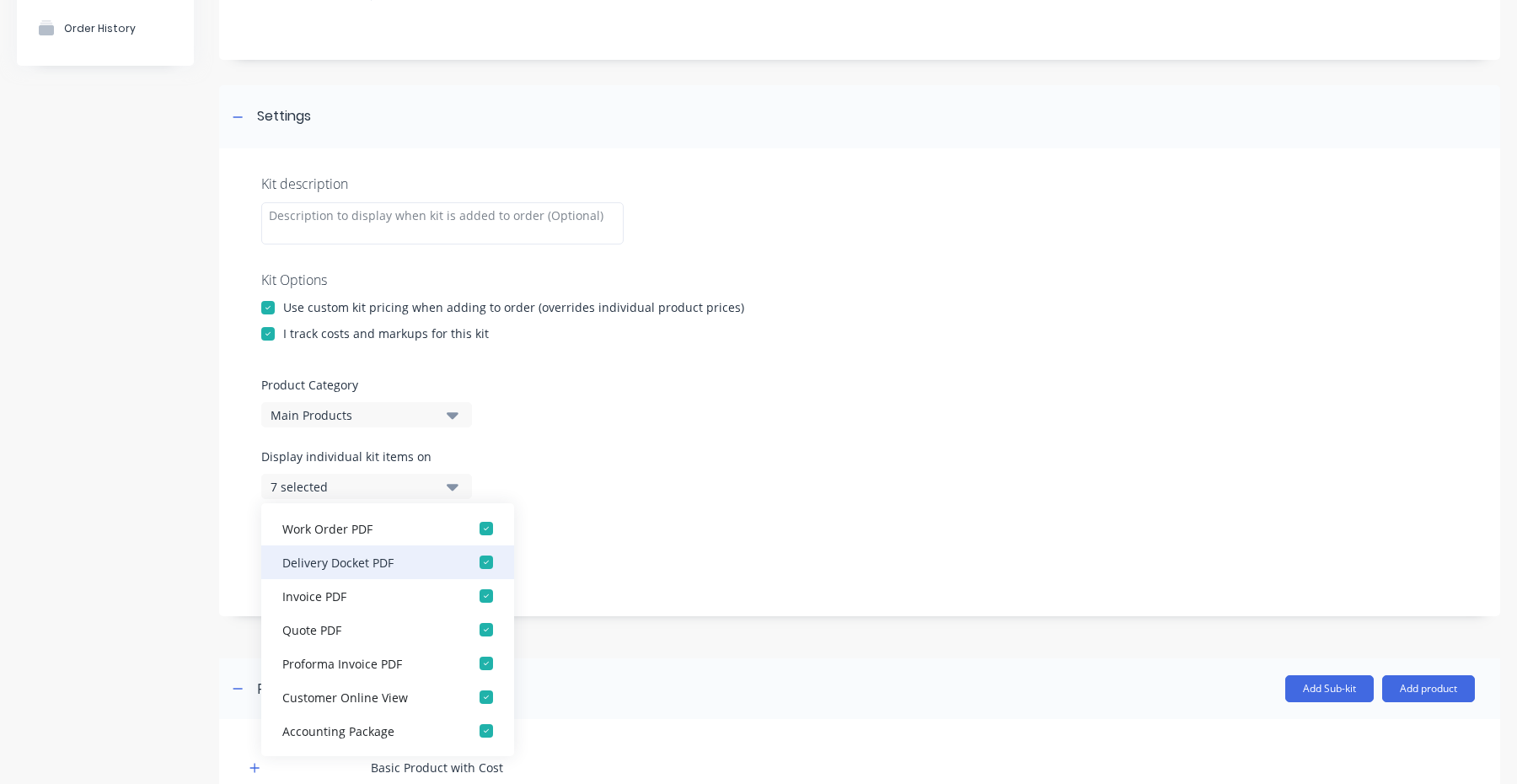
scroll to position [0, 0]
click at [782, 376] on label "Product Category" at bounding box center [860, 385] width 1197 height 17
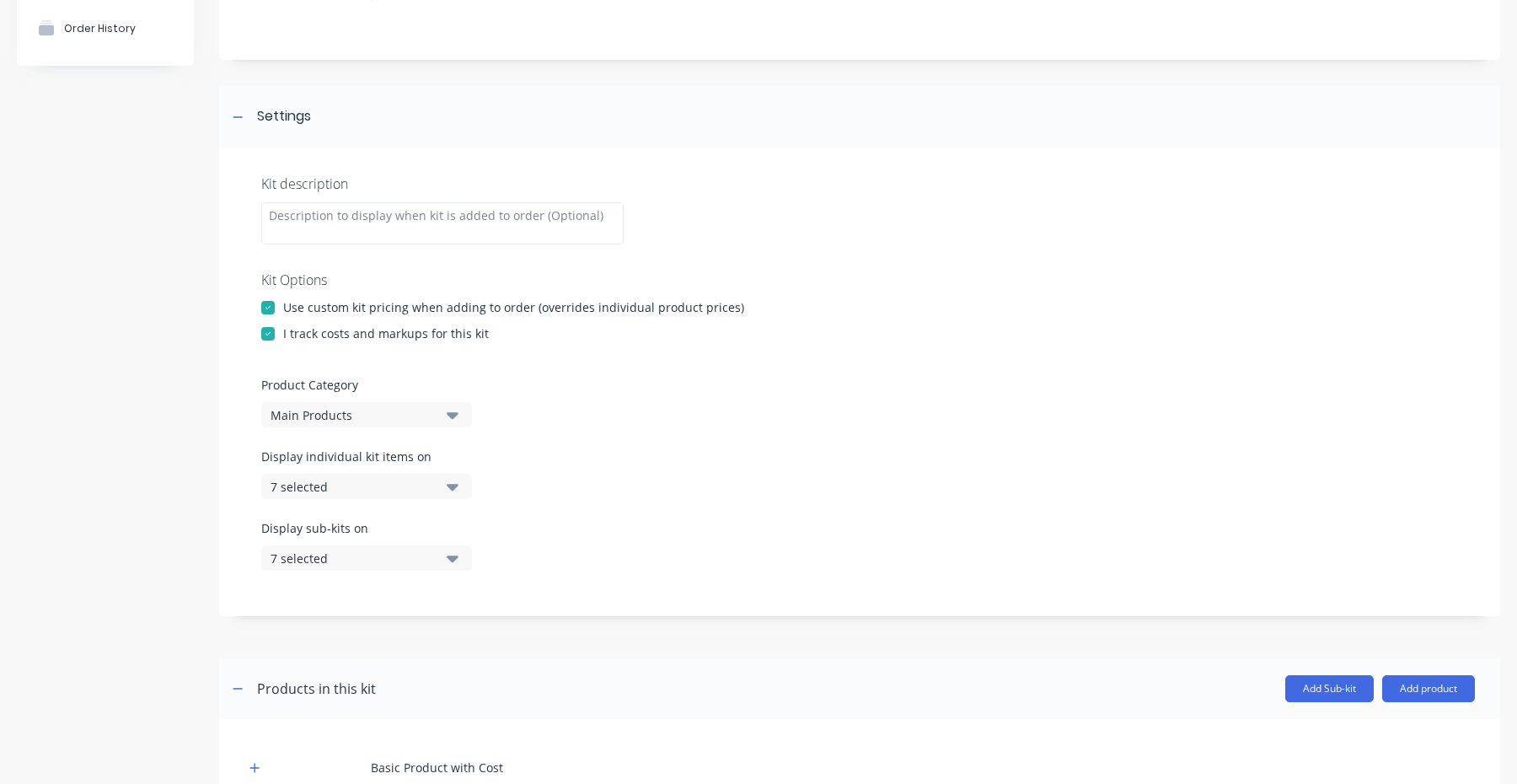
click at [390, 564] on div "7 selected" at bounding box center [352, 558] width 163 height 17
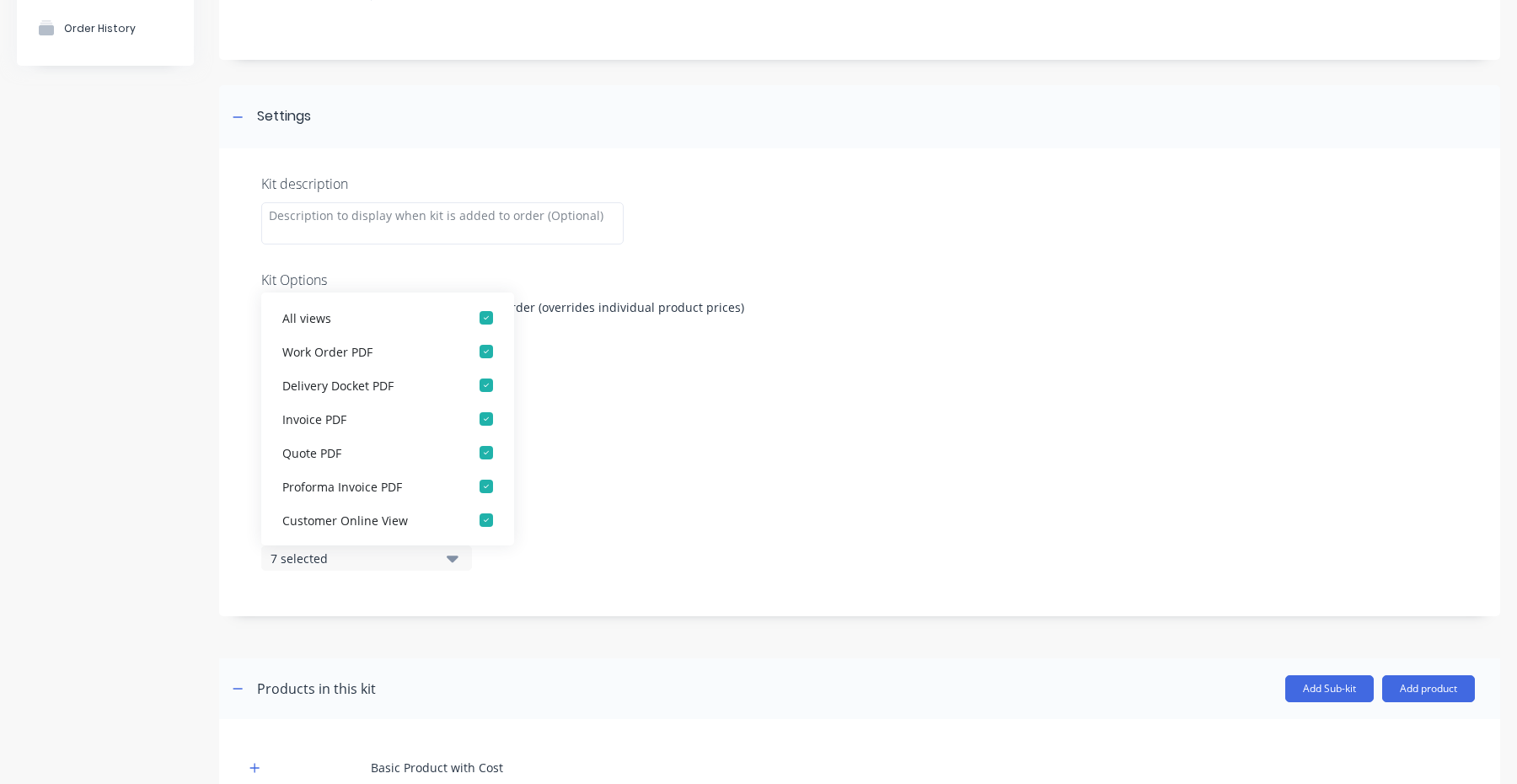
click at [625, 591] on div "Kit description Kit Options Use custom kit pricing when adding to order (overri…" at bounding box center [860, 382] width 1281 height 468
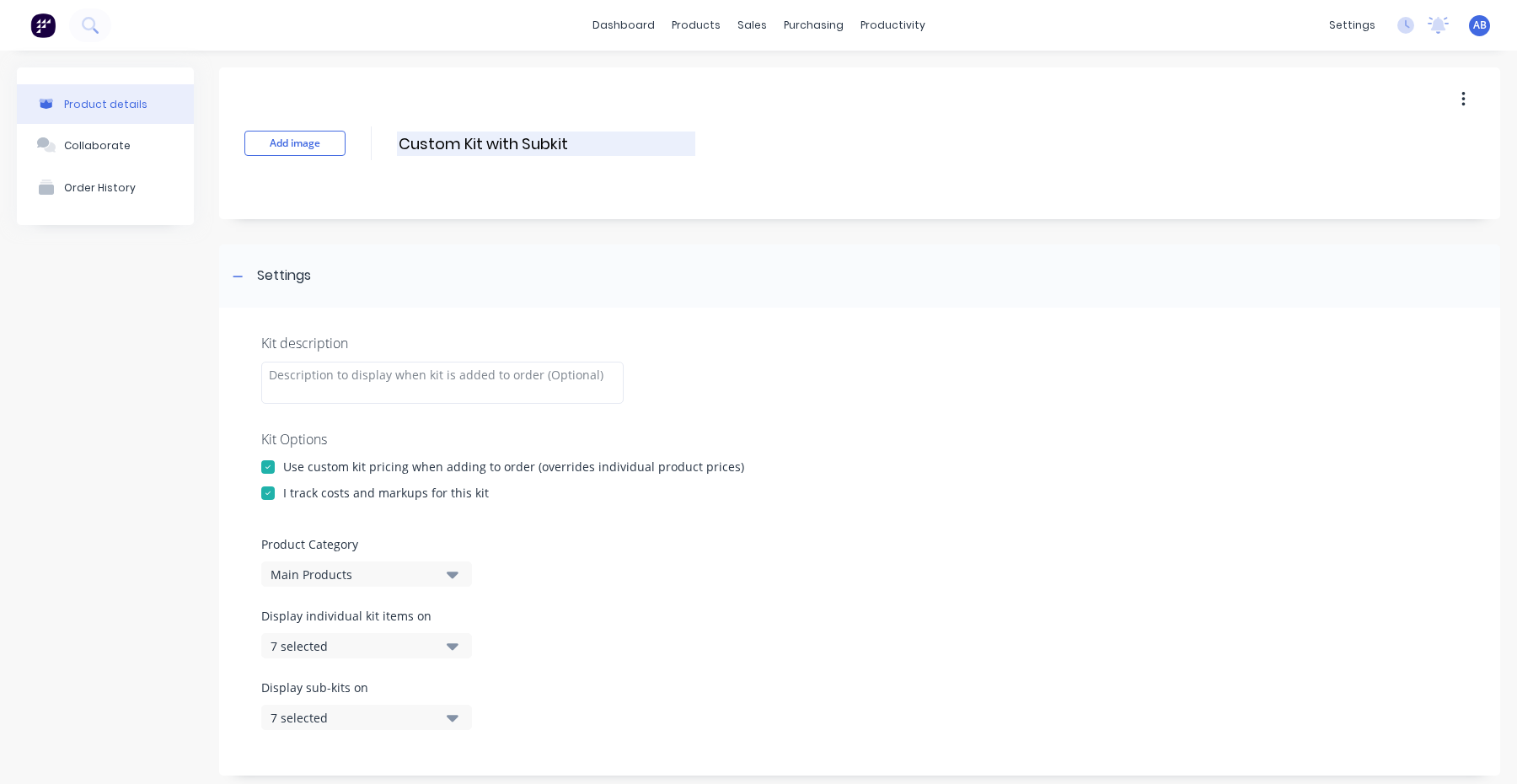
click at [466, 153] on input "Custom Kit with Subkit" at bounding box center [546, 143] width 299 height 24
click at [665, 392] on div "Kit description Kit Options Use custom kit pricing when adding to order (overri…" at bounding box center [860, 541] width 1281 height 468
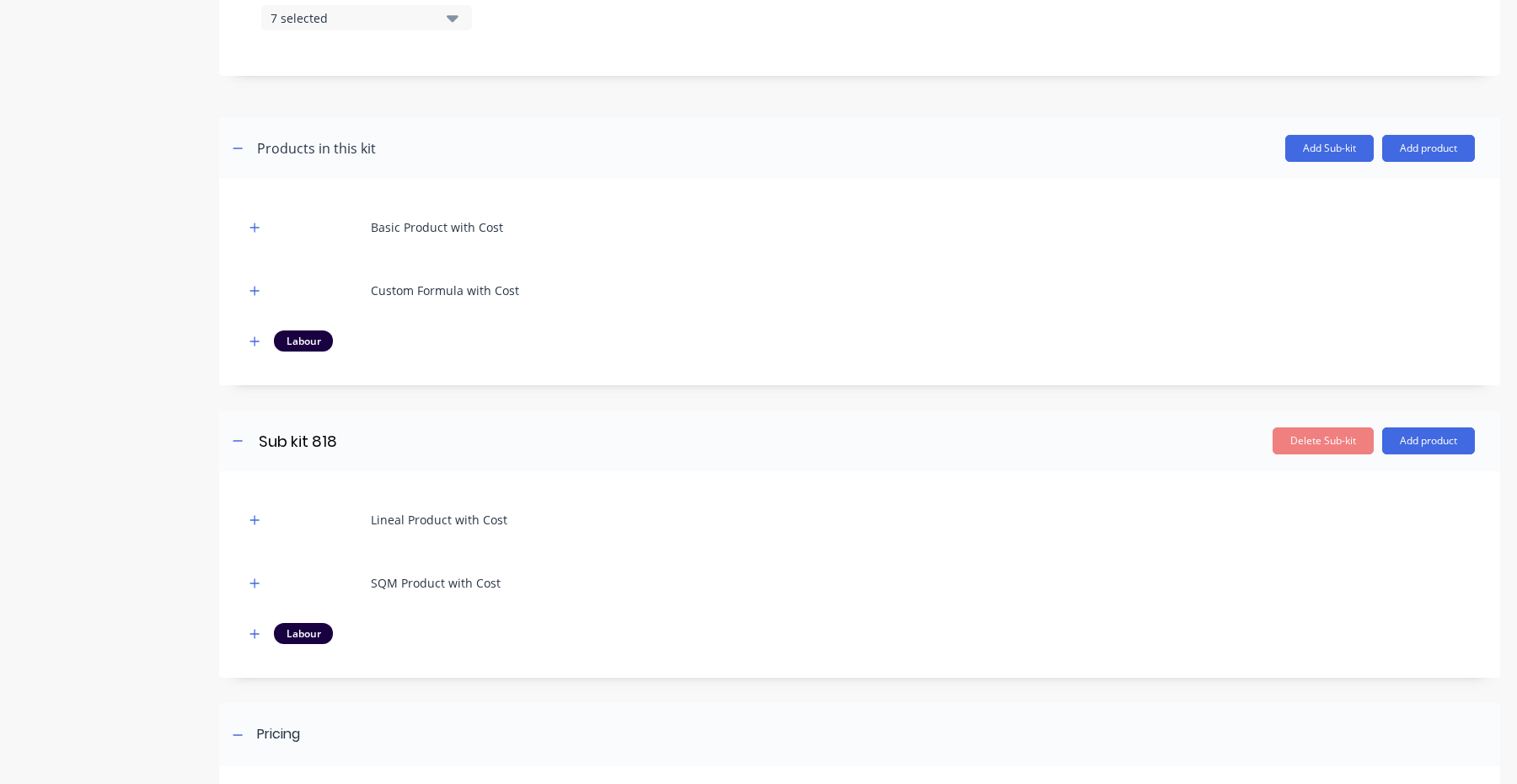
scroll to position [703, 0]
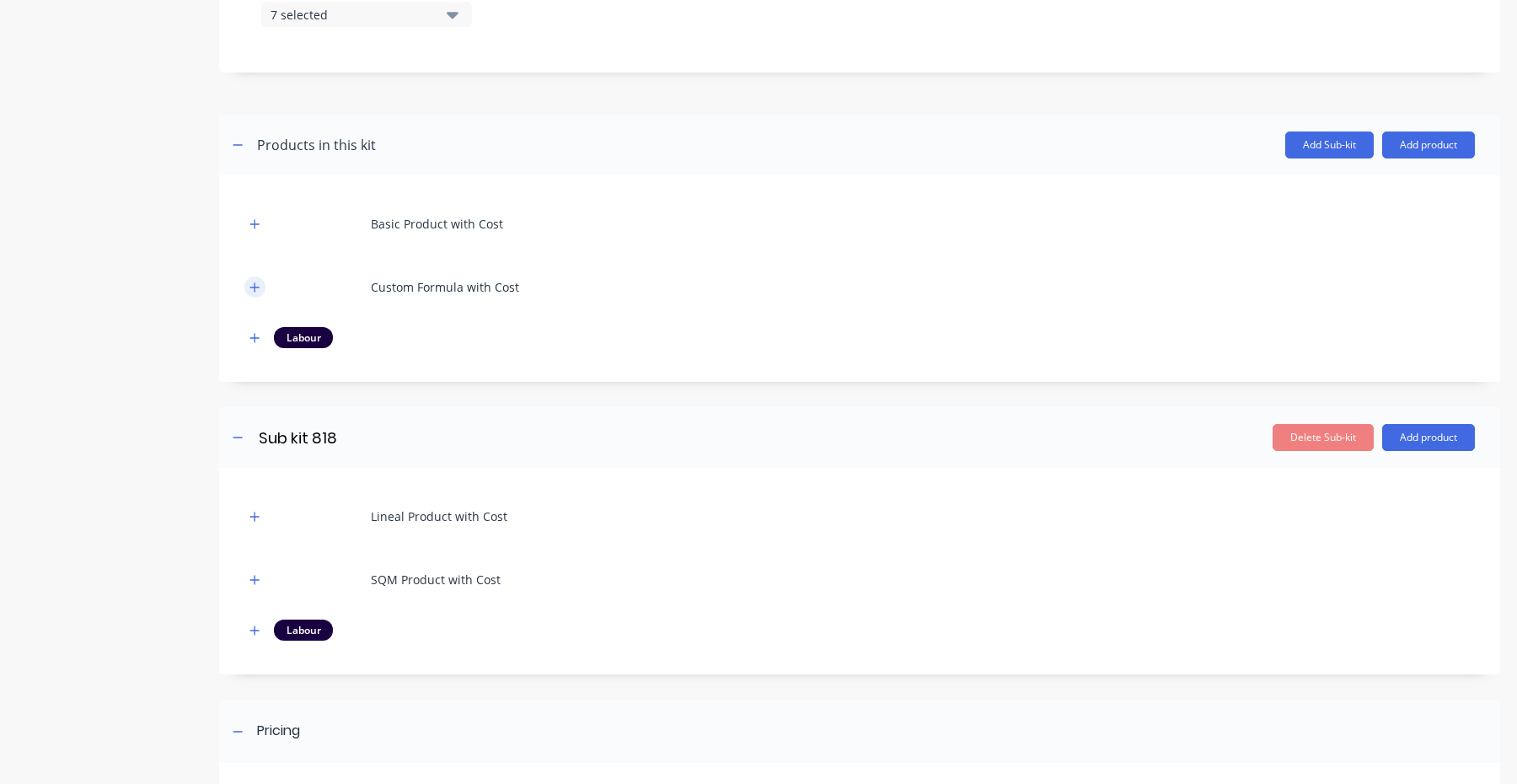
click at [250, 281] on icon "button" at bounding box center [254, 287] width 10 height 12
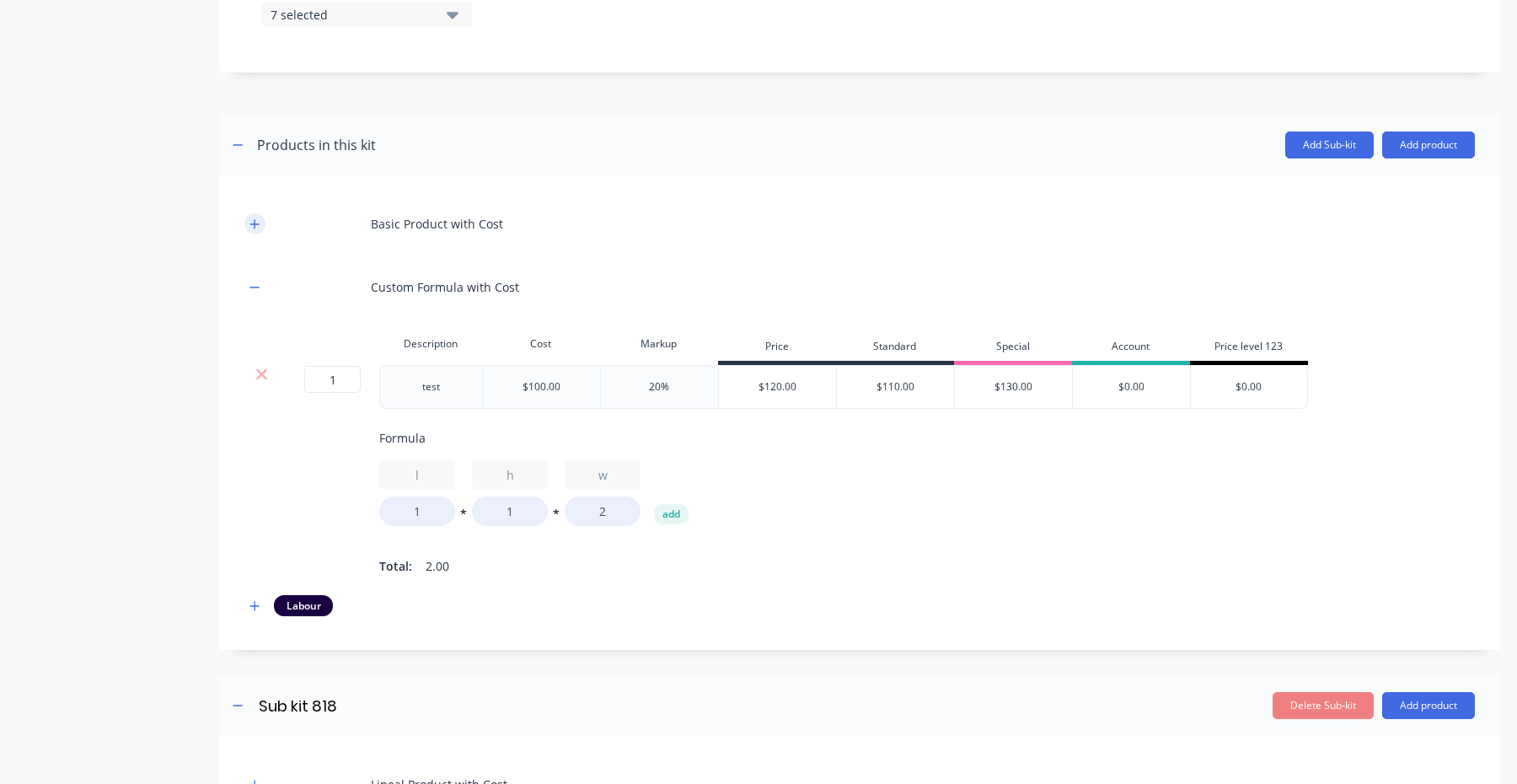
click at [257, 223] on icon "button" at bounding box center [255, 224] width 10 height 10
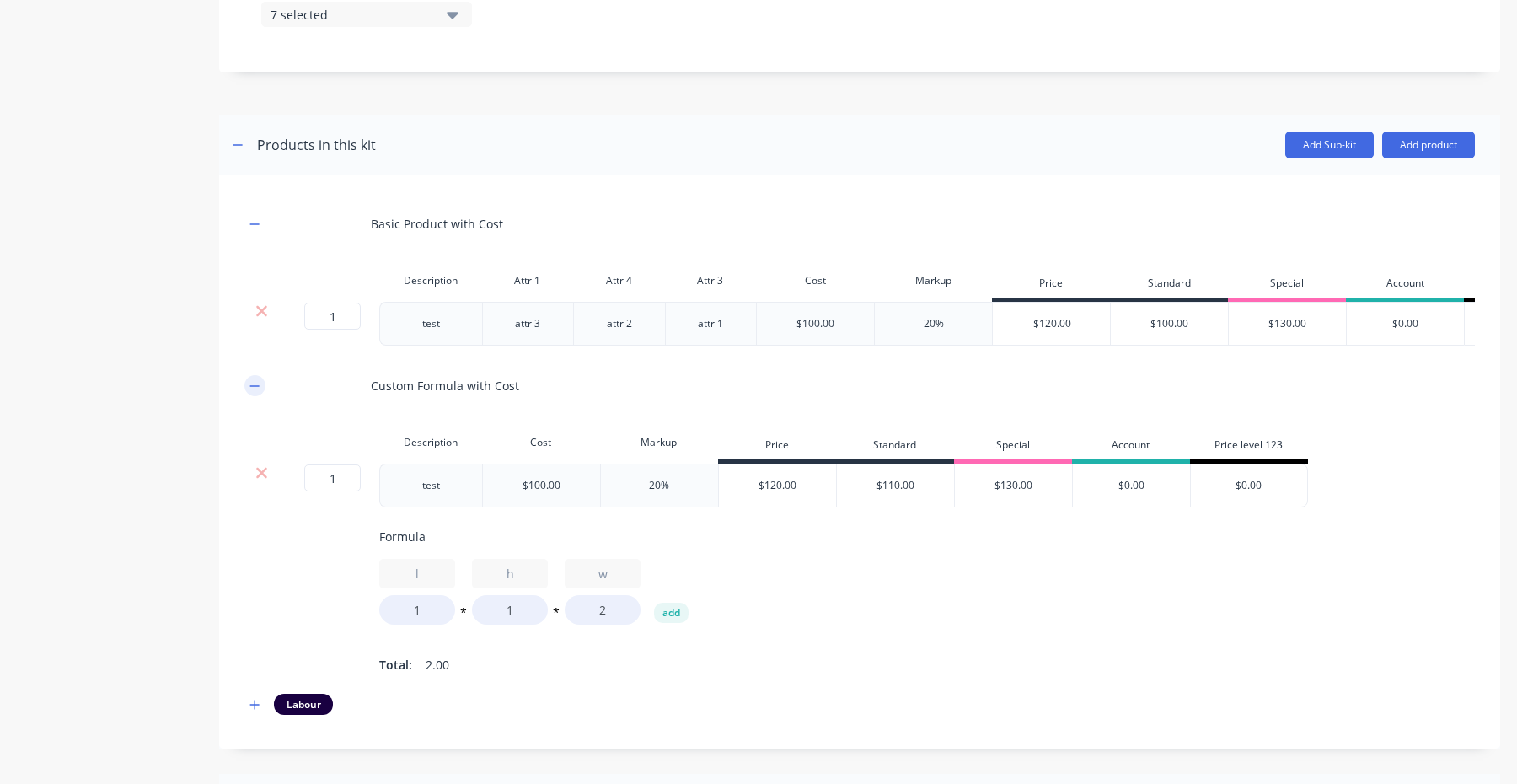
click at [260, 388] on button "button" at bounding box center [255, 386] width 21 height 21
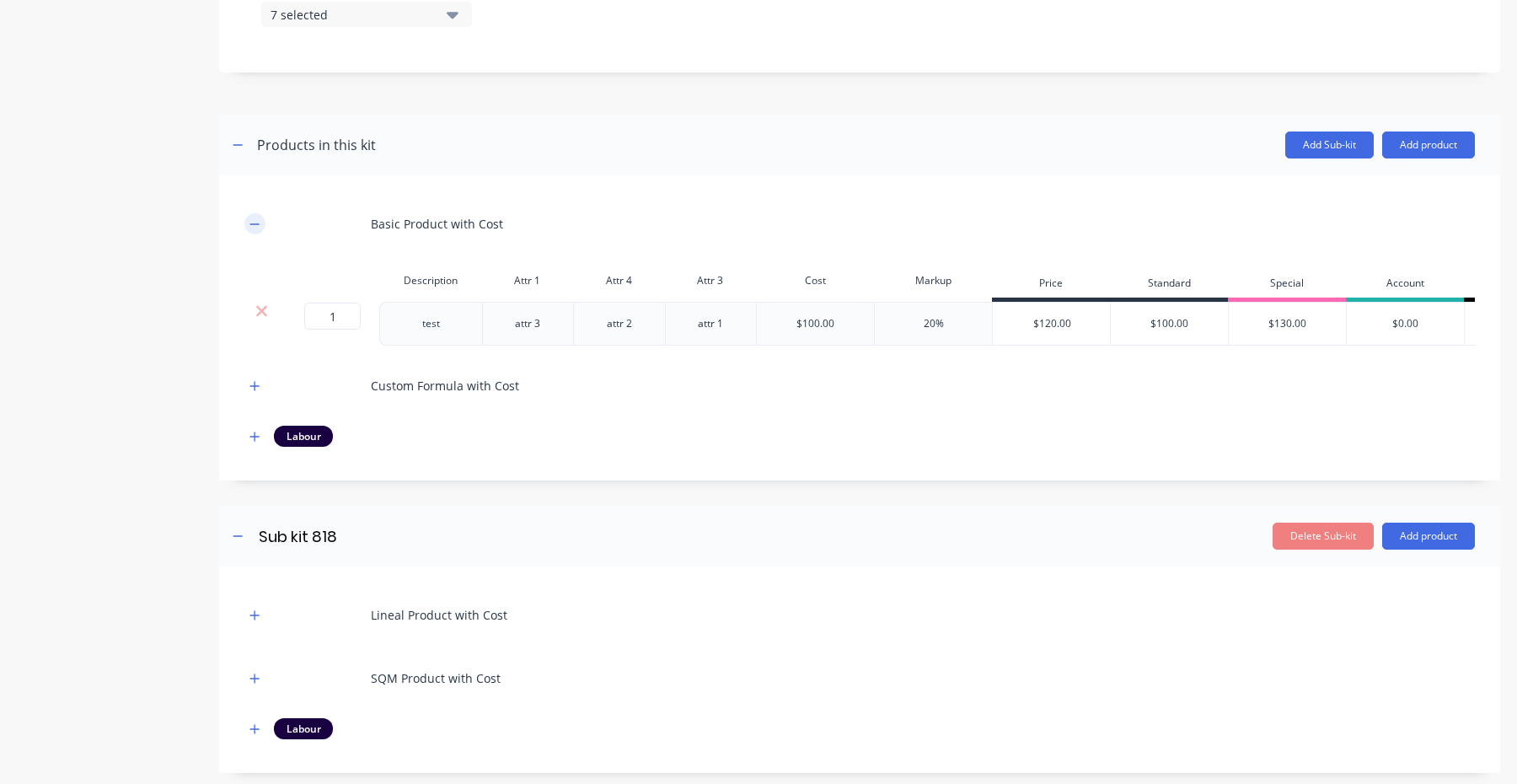
click at [260, 225] on button "button" at bounding box center [255, 224] width 21 height 21
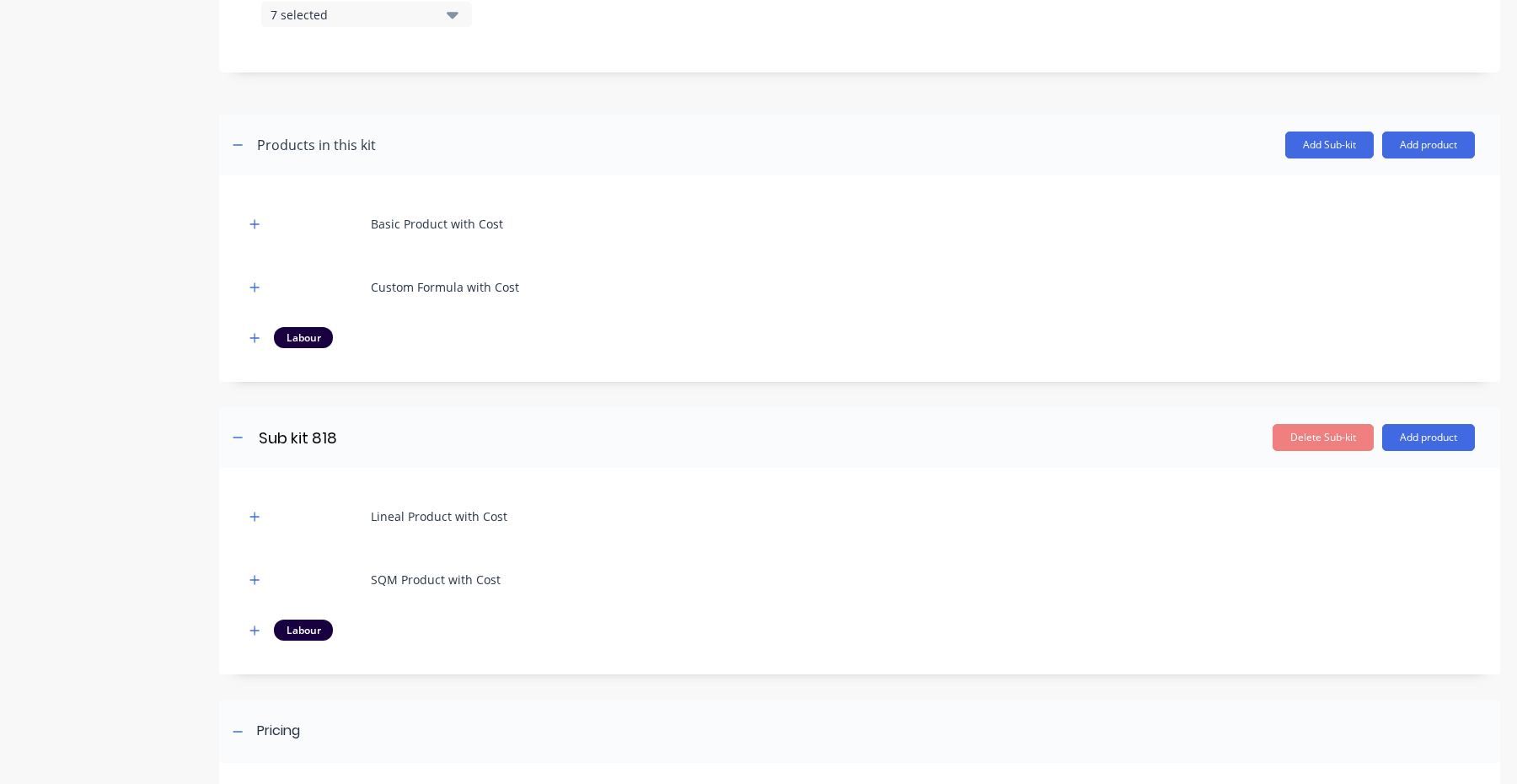
click at [265, 218] on div at bounding box center [255, 224] width 21 height 21
click at [259, 221] on icon "button" at bounding box center [254, 224] width 10 height 12
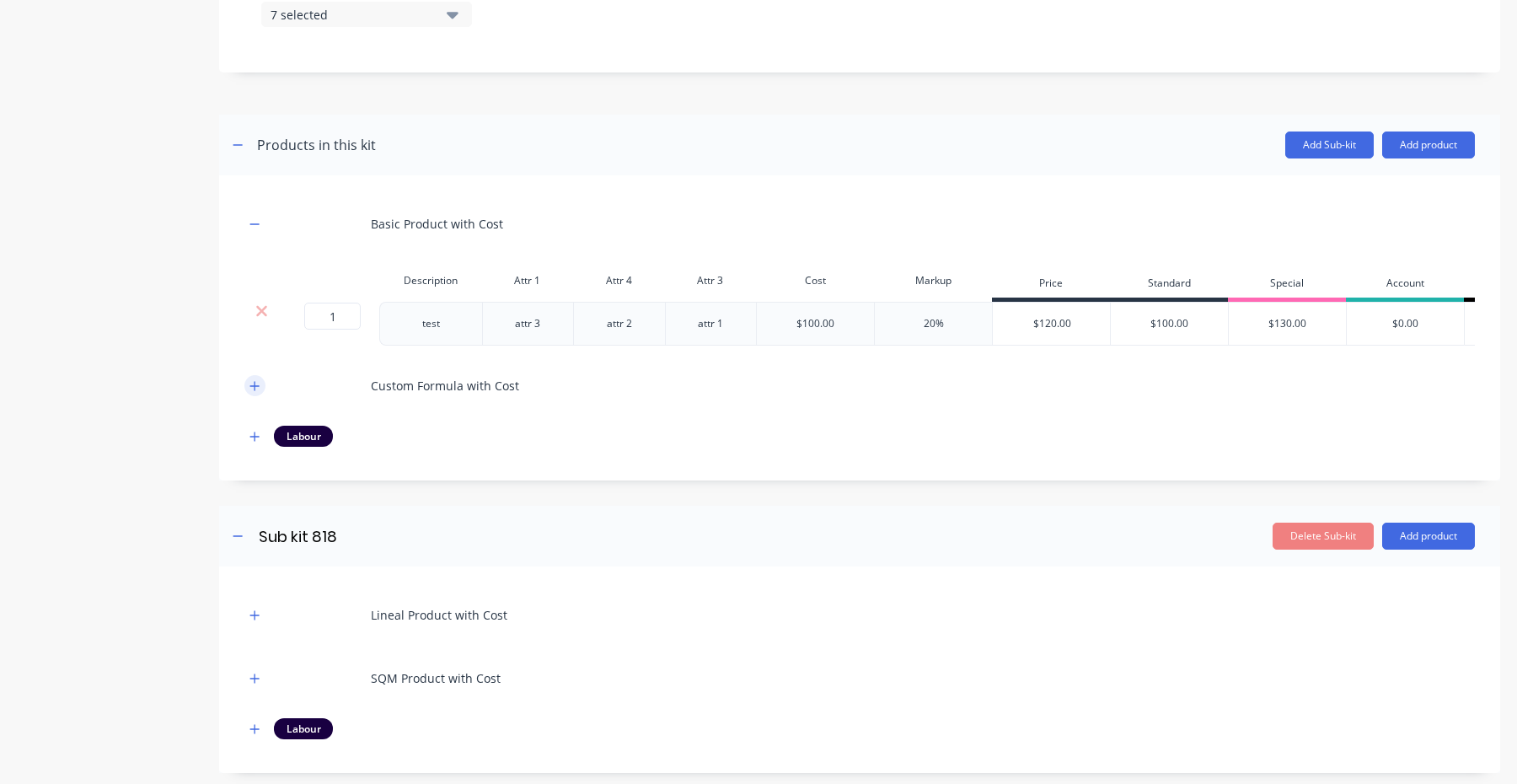
click at [253, 390] on icon "button" at bounding box center [254, 386] width 10 height 12
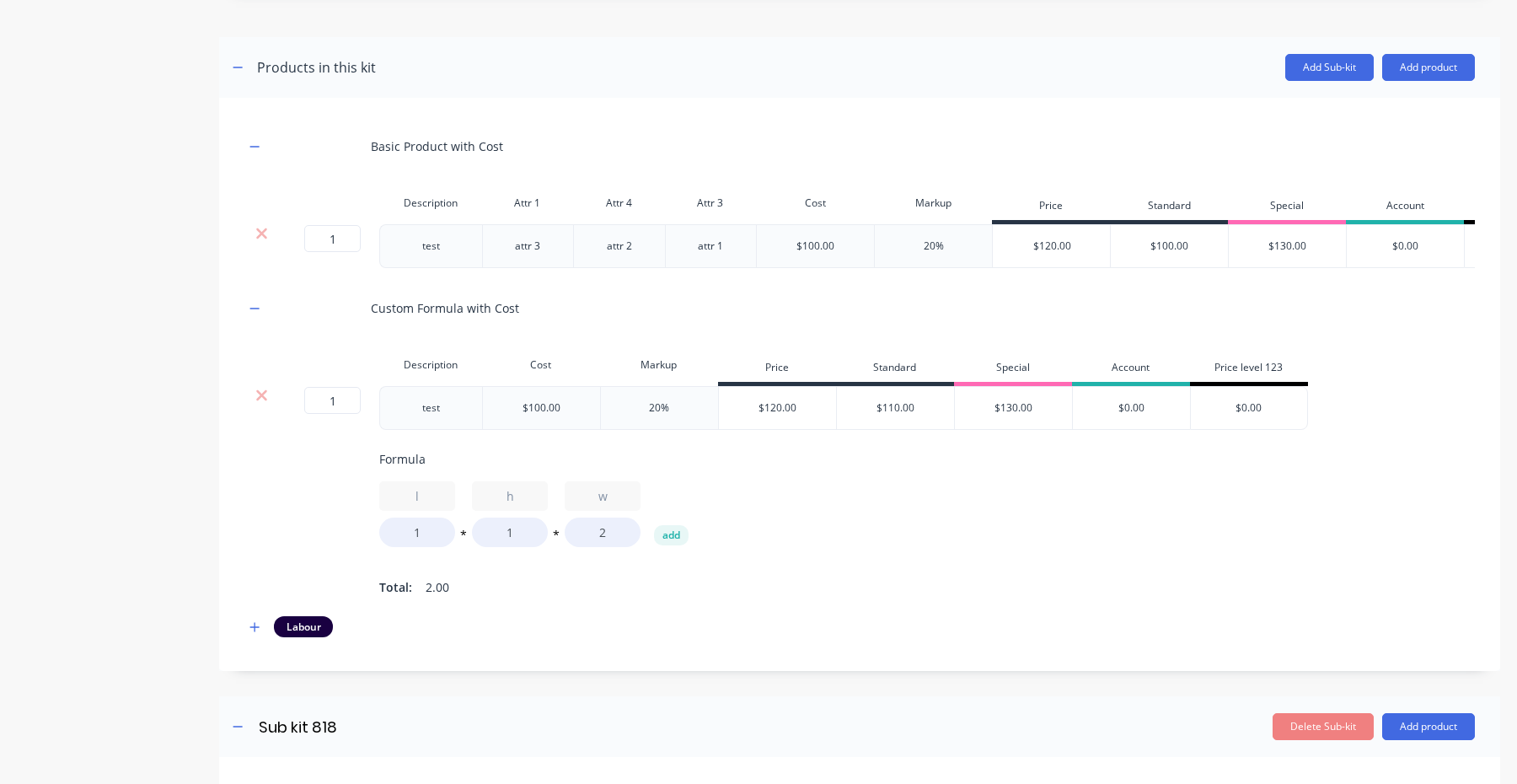
scroll to position [838, 0]
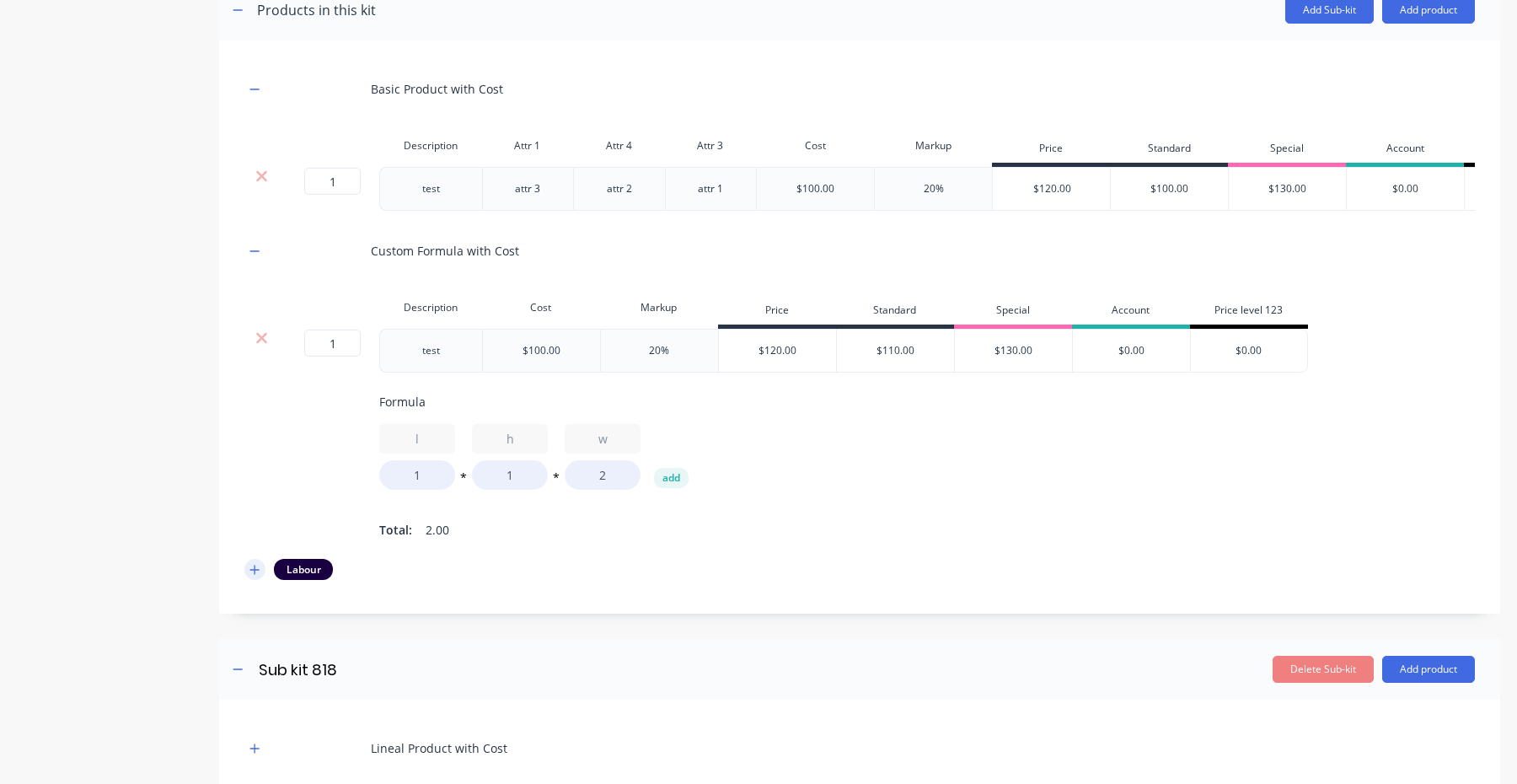
click at [261, 570] on button "button" at bounding box center [255, 569] width 21 height 21
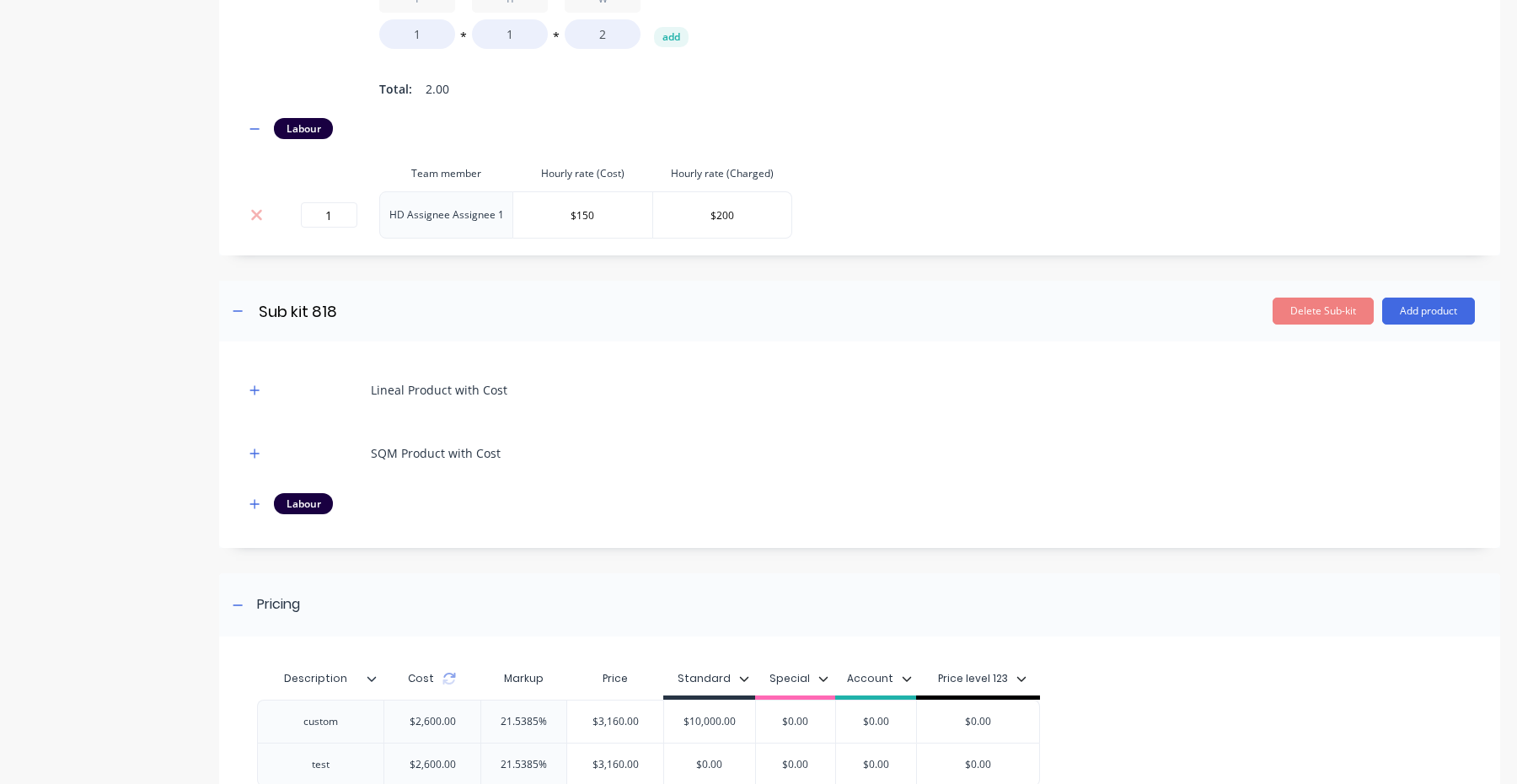
scroll to position [1349, 0]
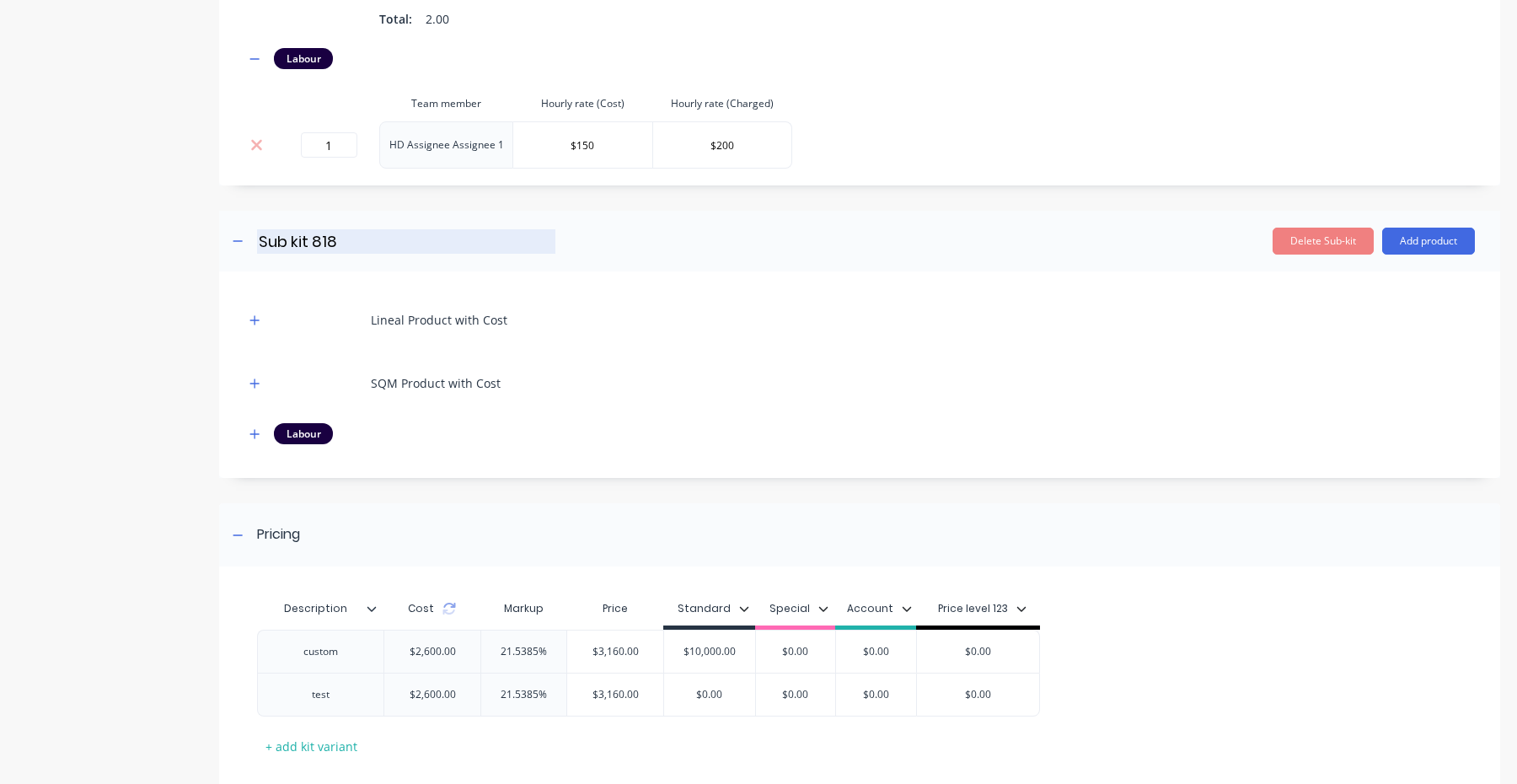
click at [282, 240] on input "Sub kit 818" at bounding box center [406, 241] width 299 height 24
click at [919, 404] on div "SQM Product with Cost" at bounding box center [860, 383] width 1231 height 46
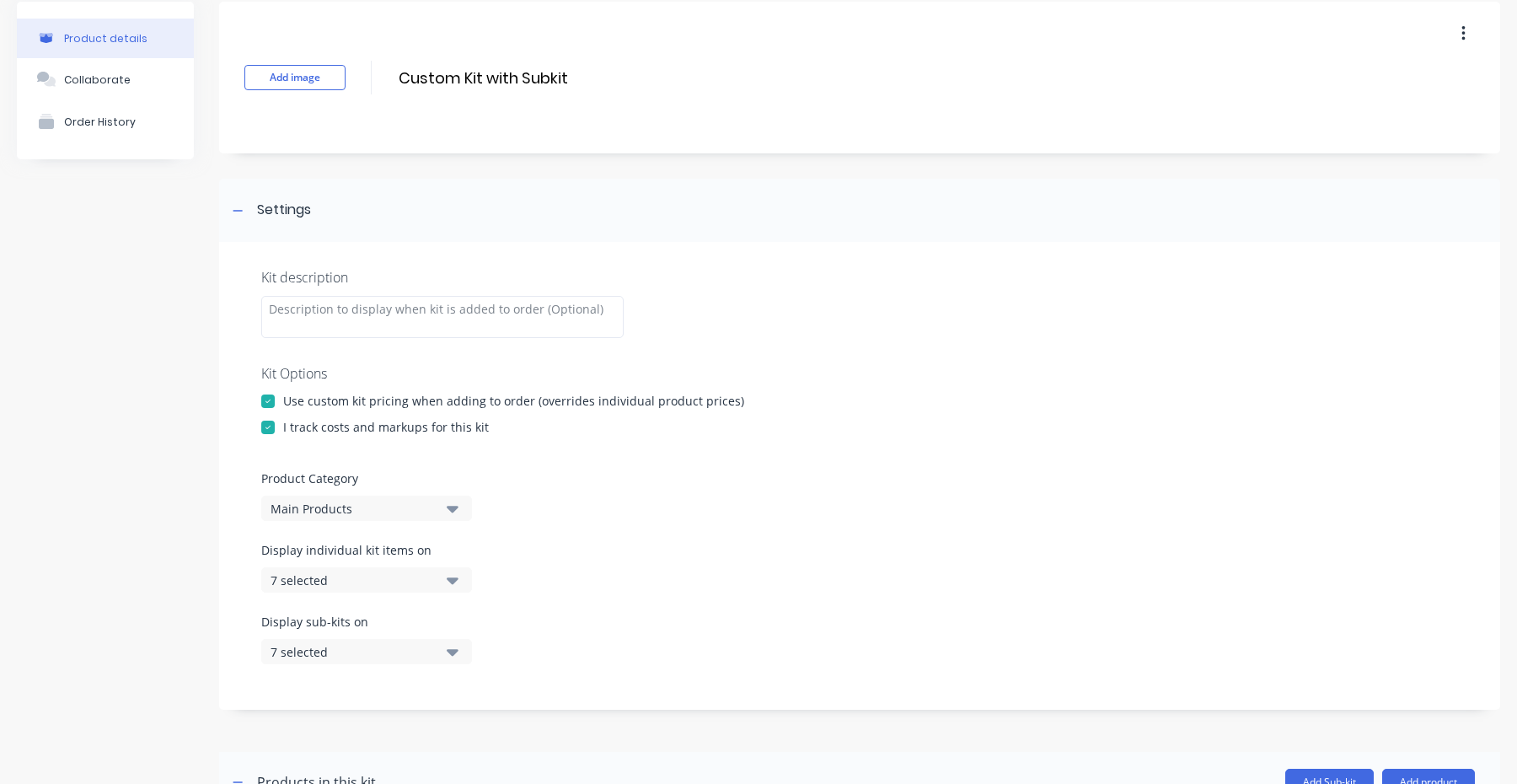
scroll to position [0, 0]
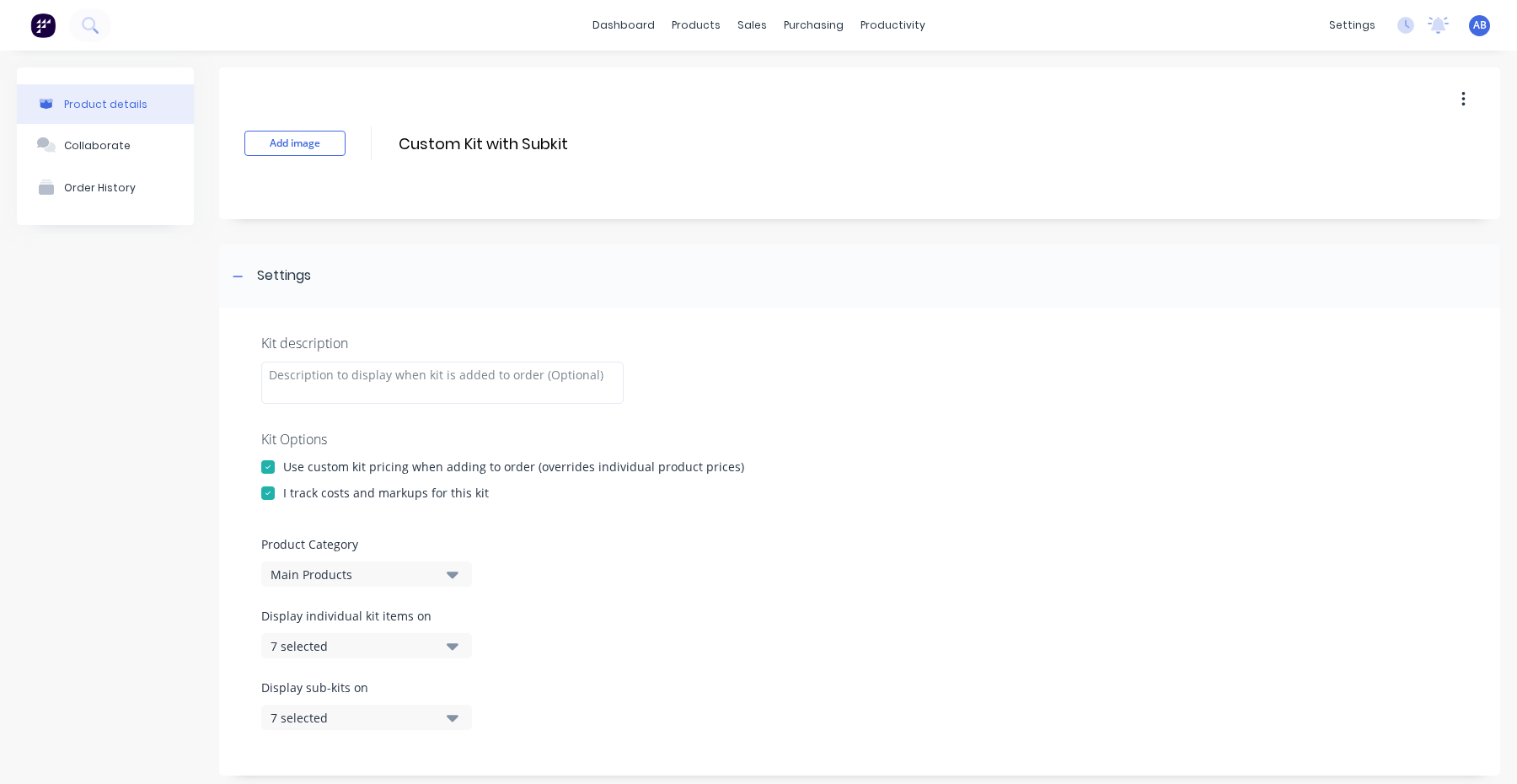
click at [490, 127] on div "Add image Custom Kit with Subkit Custom Kit with Subkit Enter kit name" at bounding box center [860, 143] width 1281 height 152
click at [490, 131] on input "Custom Kit with Subkit" at bounding box center [546, 143] width 299 height 24
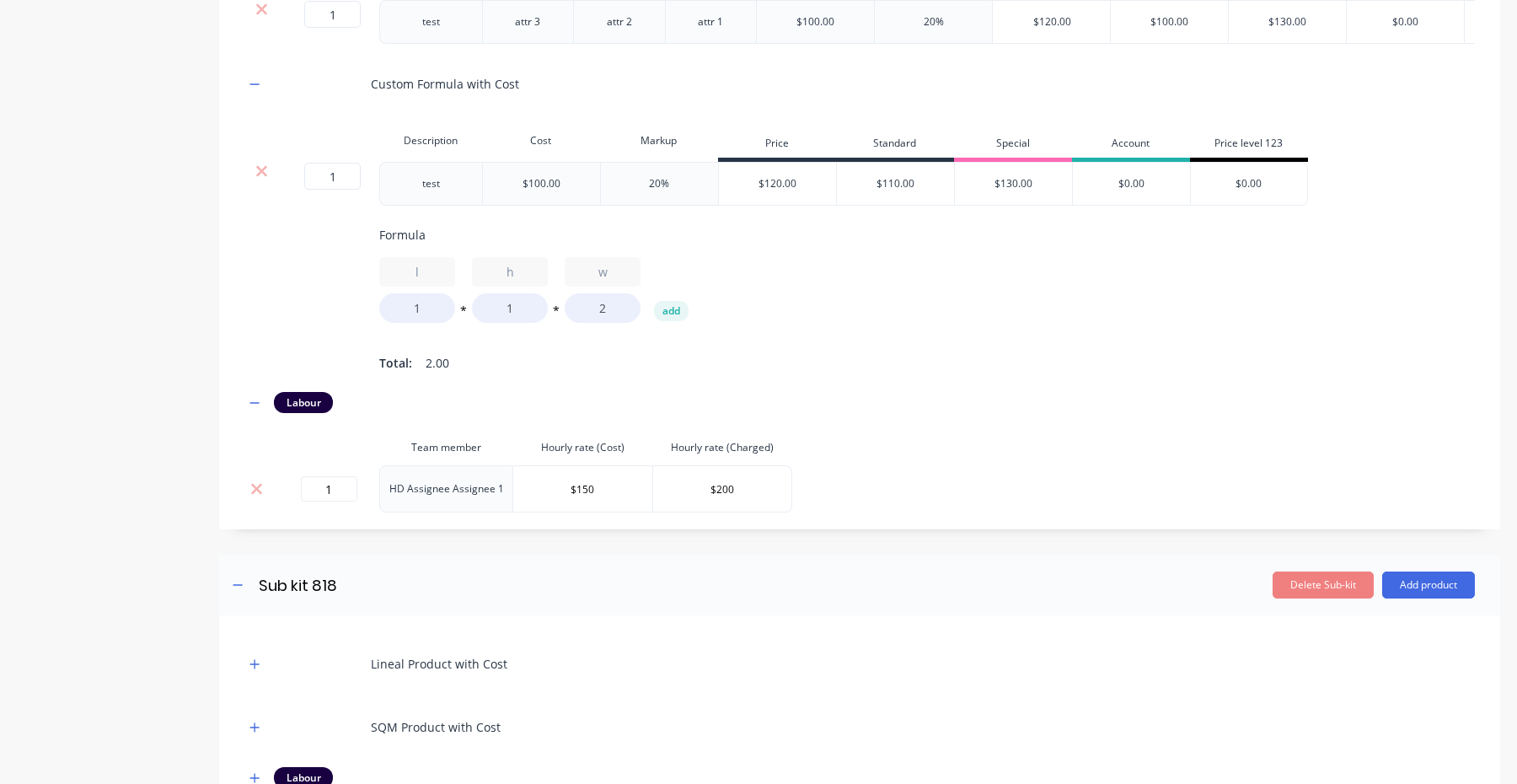
scroll to position [1443, 0]
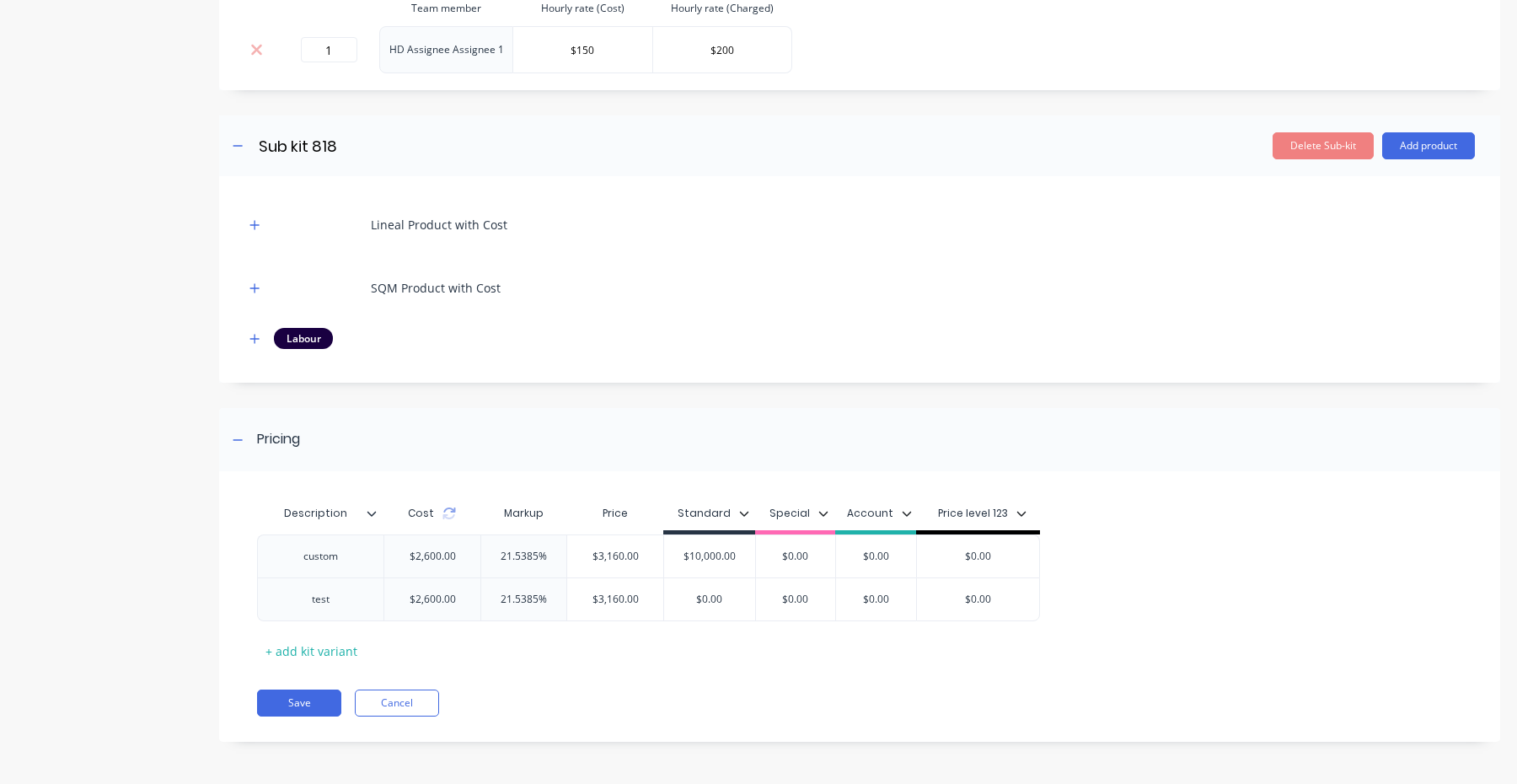
click at [302, 680] on div "Description Cost Markup Price Standard Special Account Price level 123 custom $…" at bounding box center [860, 615] width 1281 height 253
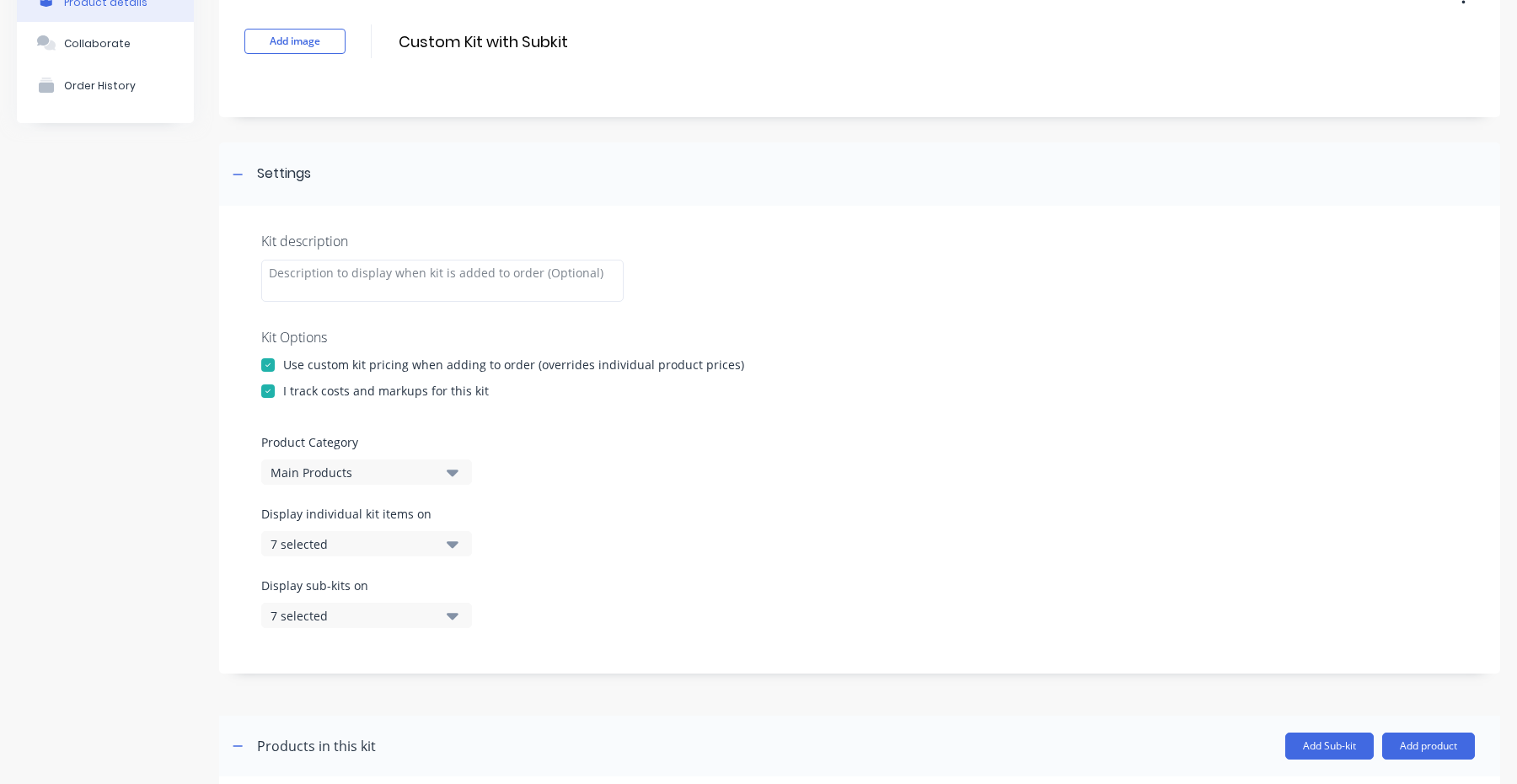
scroll to position [0, 0]
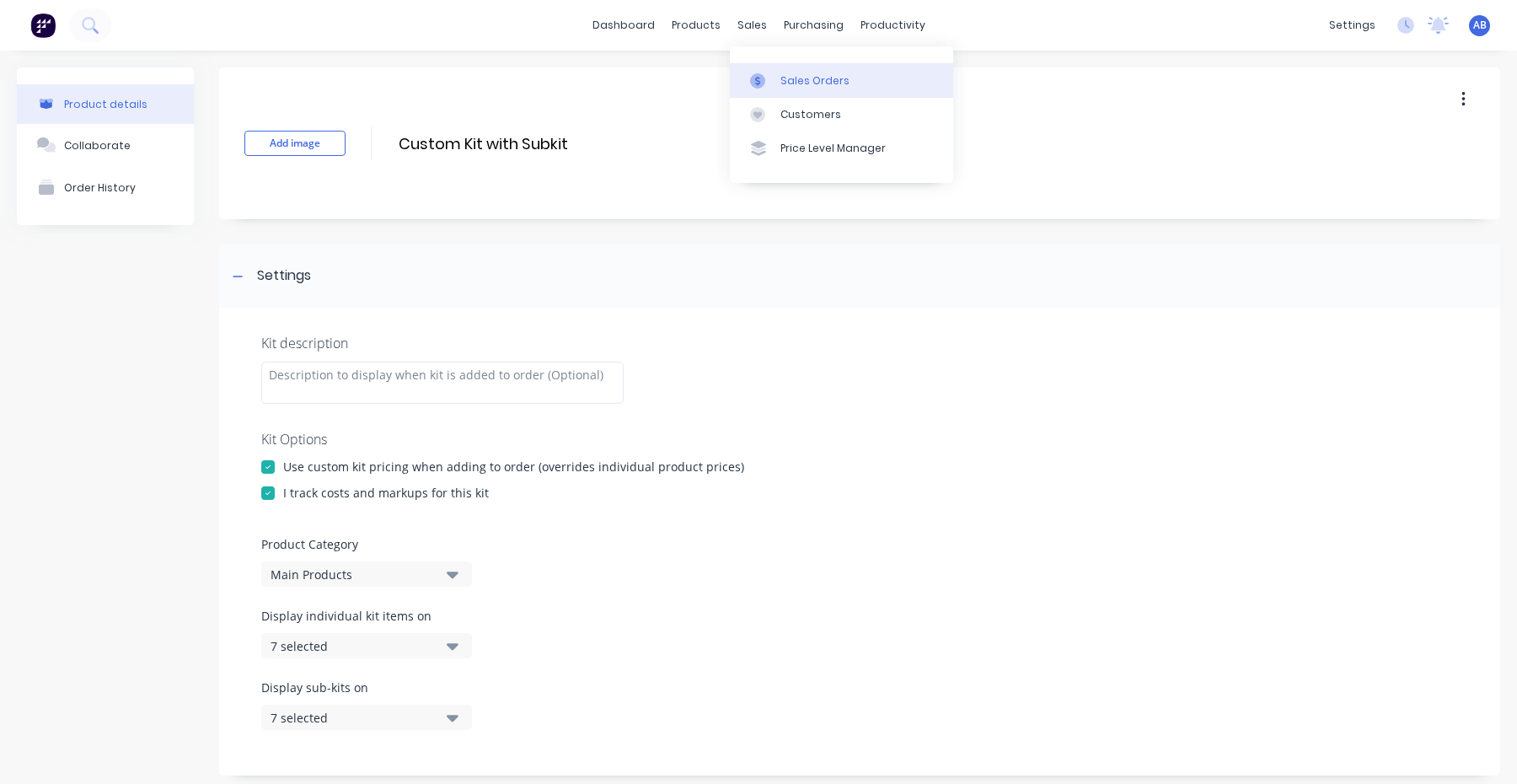
click at [777, 70] on link "Sales Orders" at bounding box center [841, 79] width 223 height 34
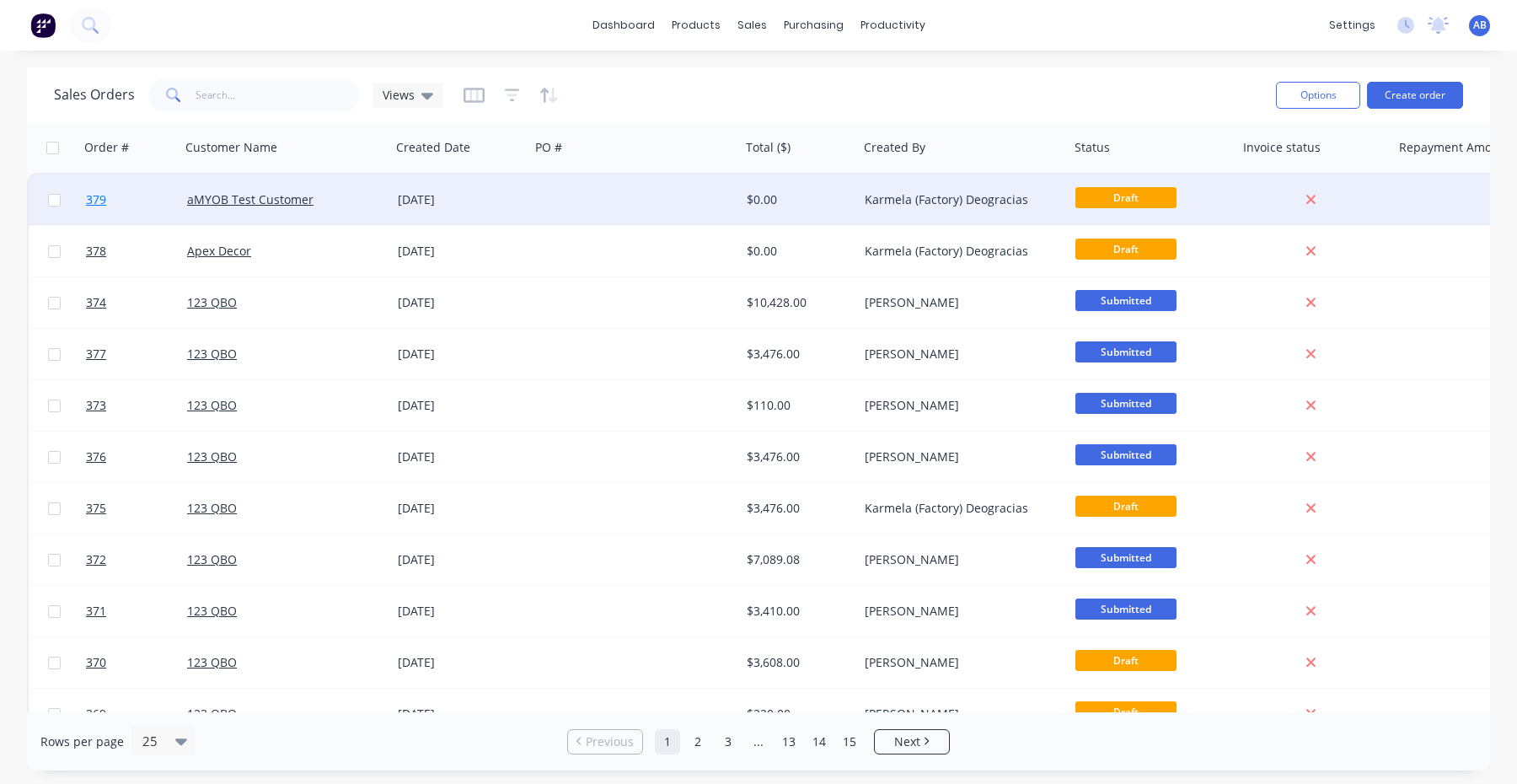
click at [92, 198] on span "379" at bounding box center [96, 199] width 20 height 16
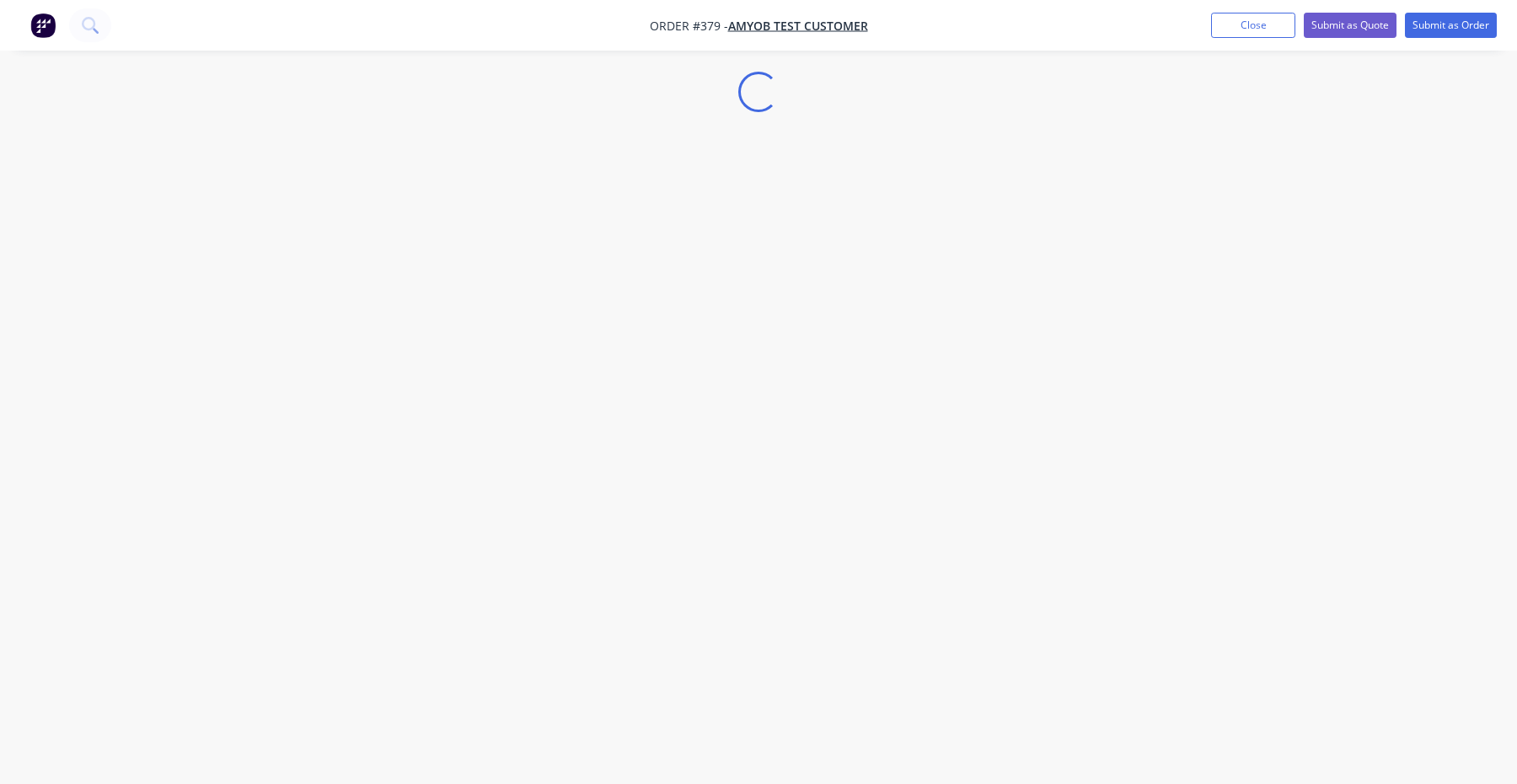
select select "GB"
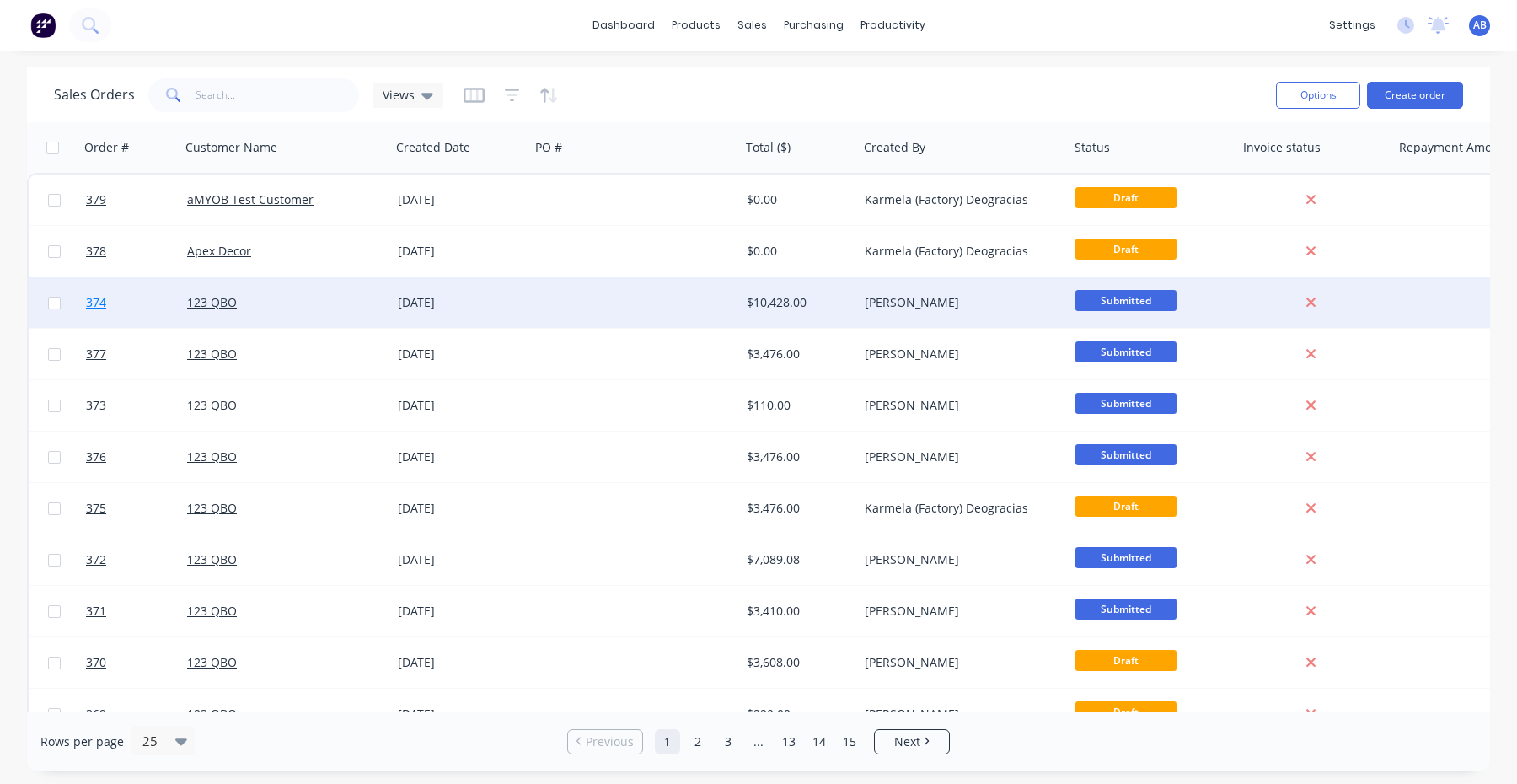
click at [98, 306] on span "374" at bounding box center [96, 302] width 20 height 16
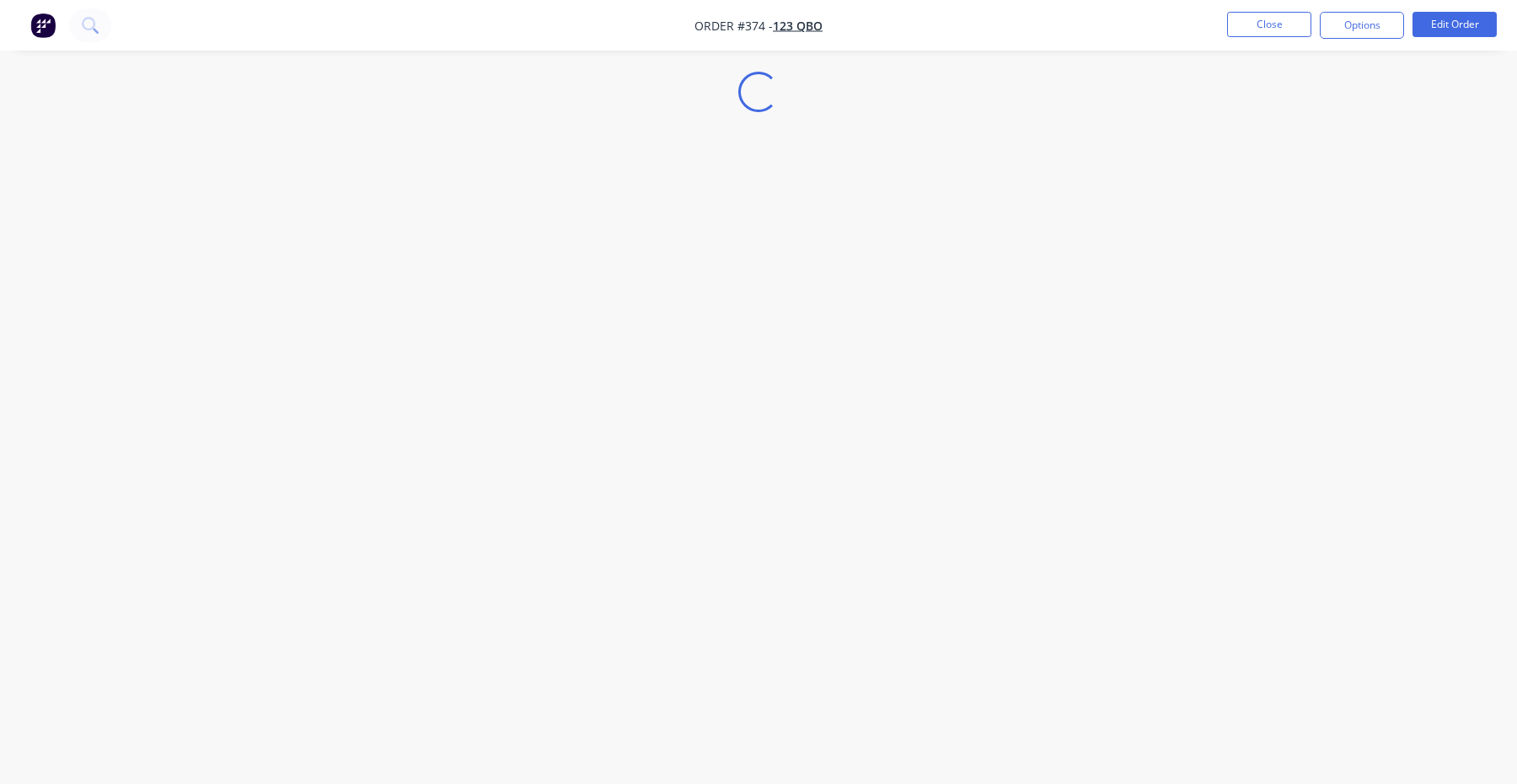
select select "GB"
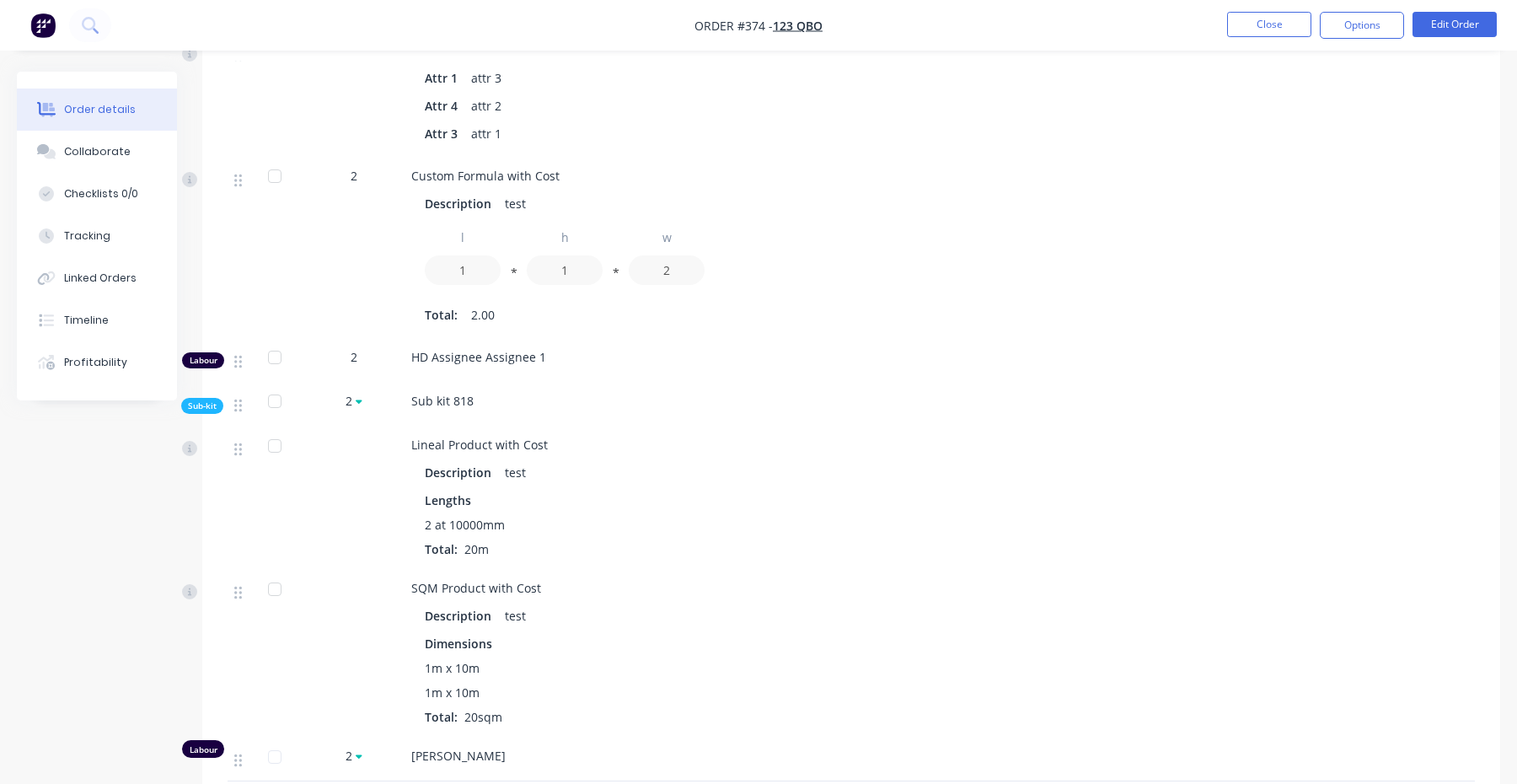
scroll to position [1653, 0]
